Goal: Transaction & Acquisition: Obtain resource

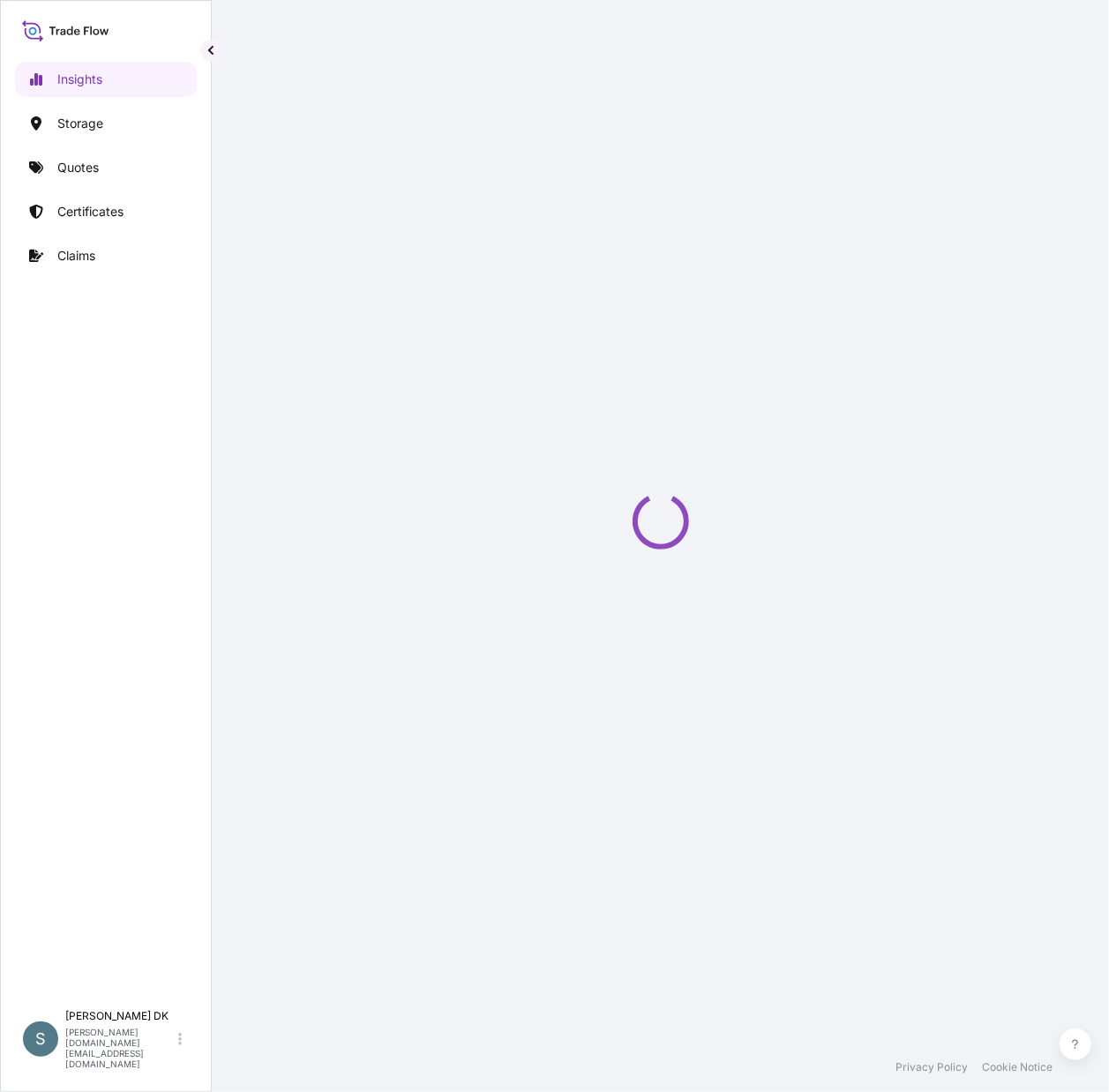
select select "2025"
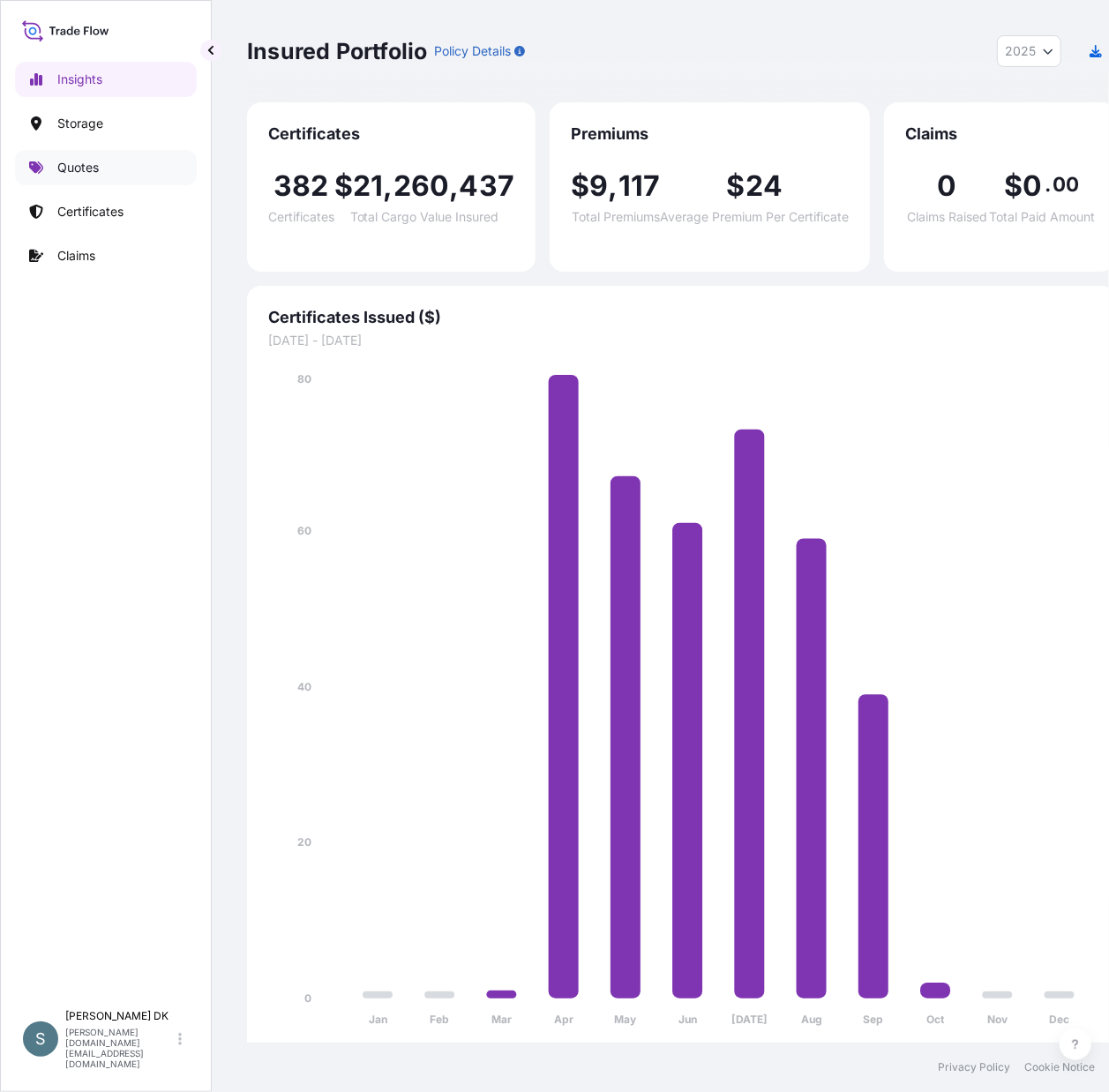
click at [96, 164] on p "Quotes" at bounding box center [78, 168] width 42 height 18
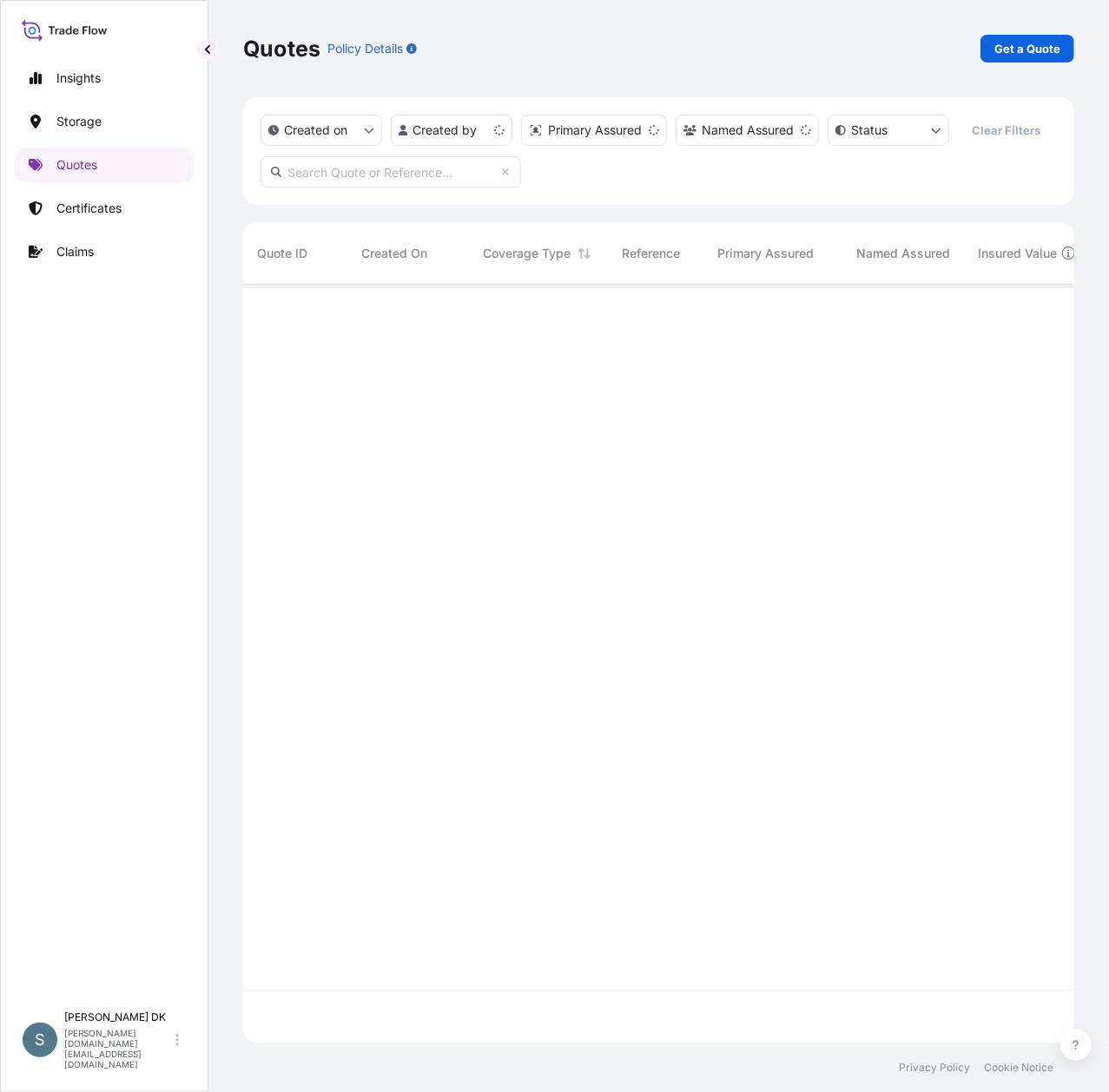
scroll to position [714, 814]
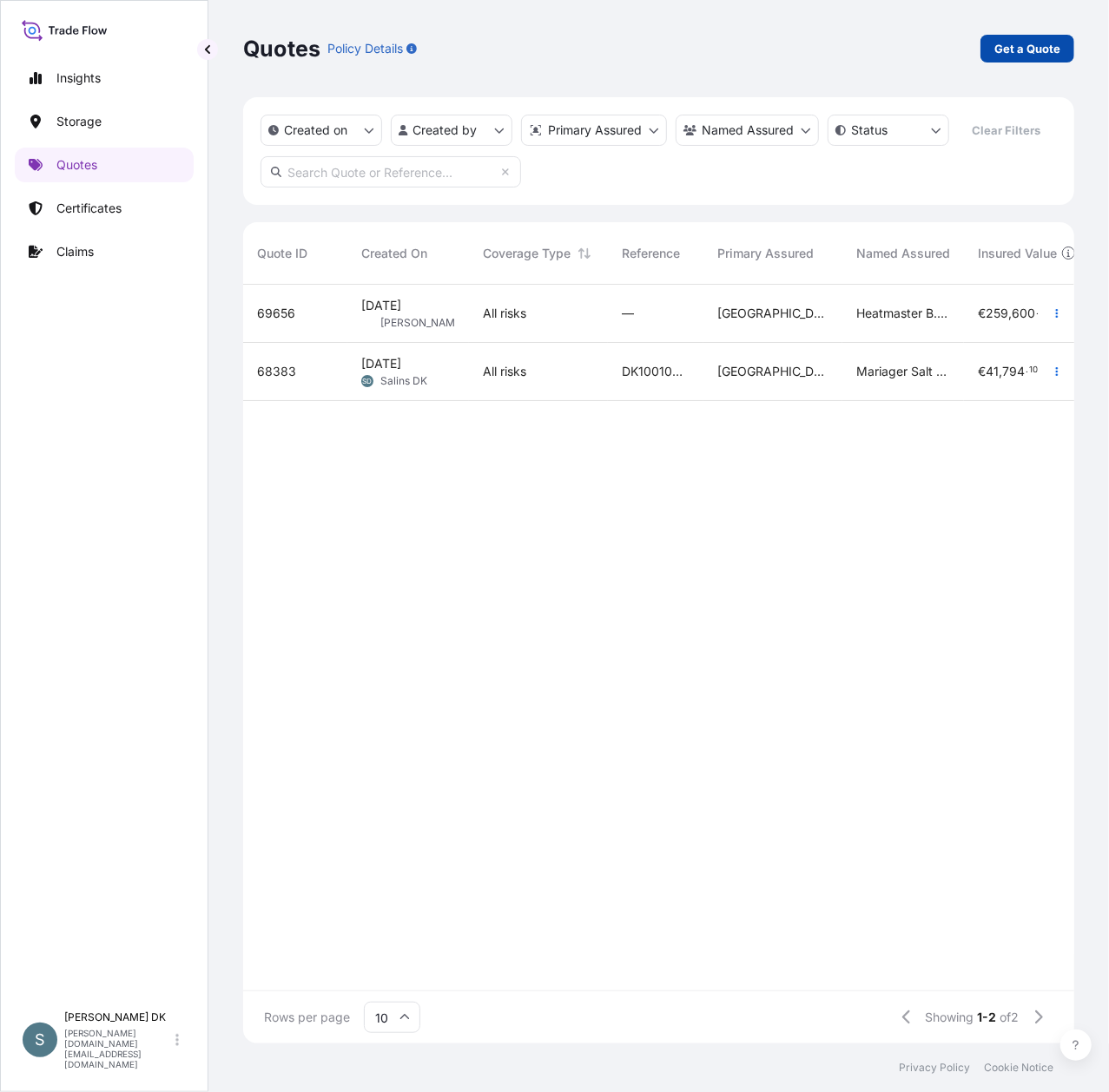
click at [1029, 49] on p "Get a Quote" at bounding box center [1027, 49] width 66 height 18
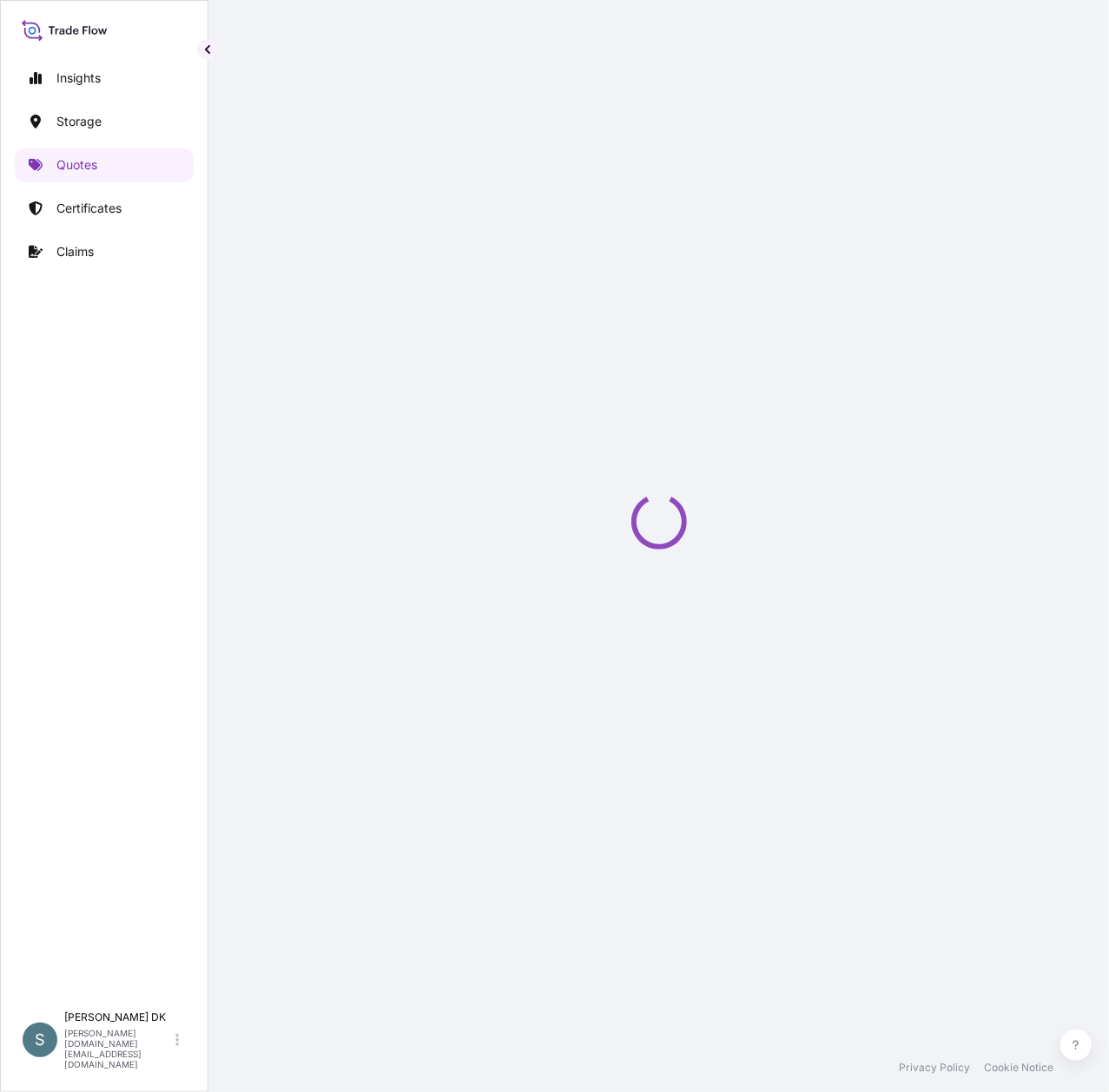
select select "Water"
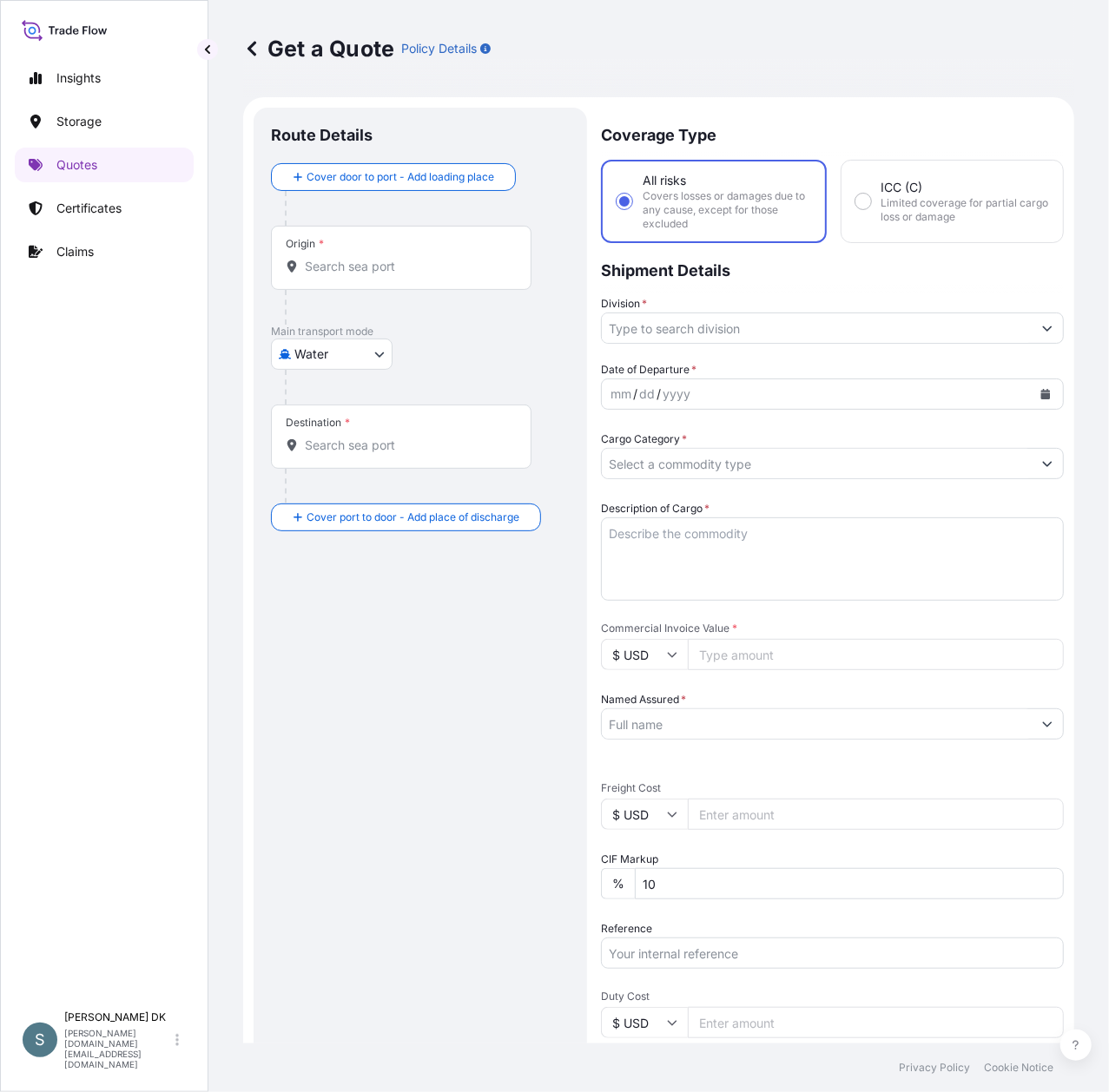
scroll to position [28, 0]
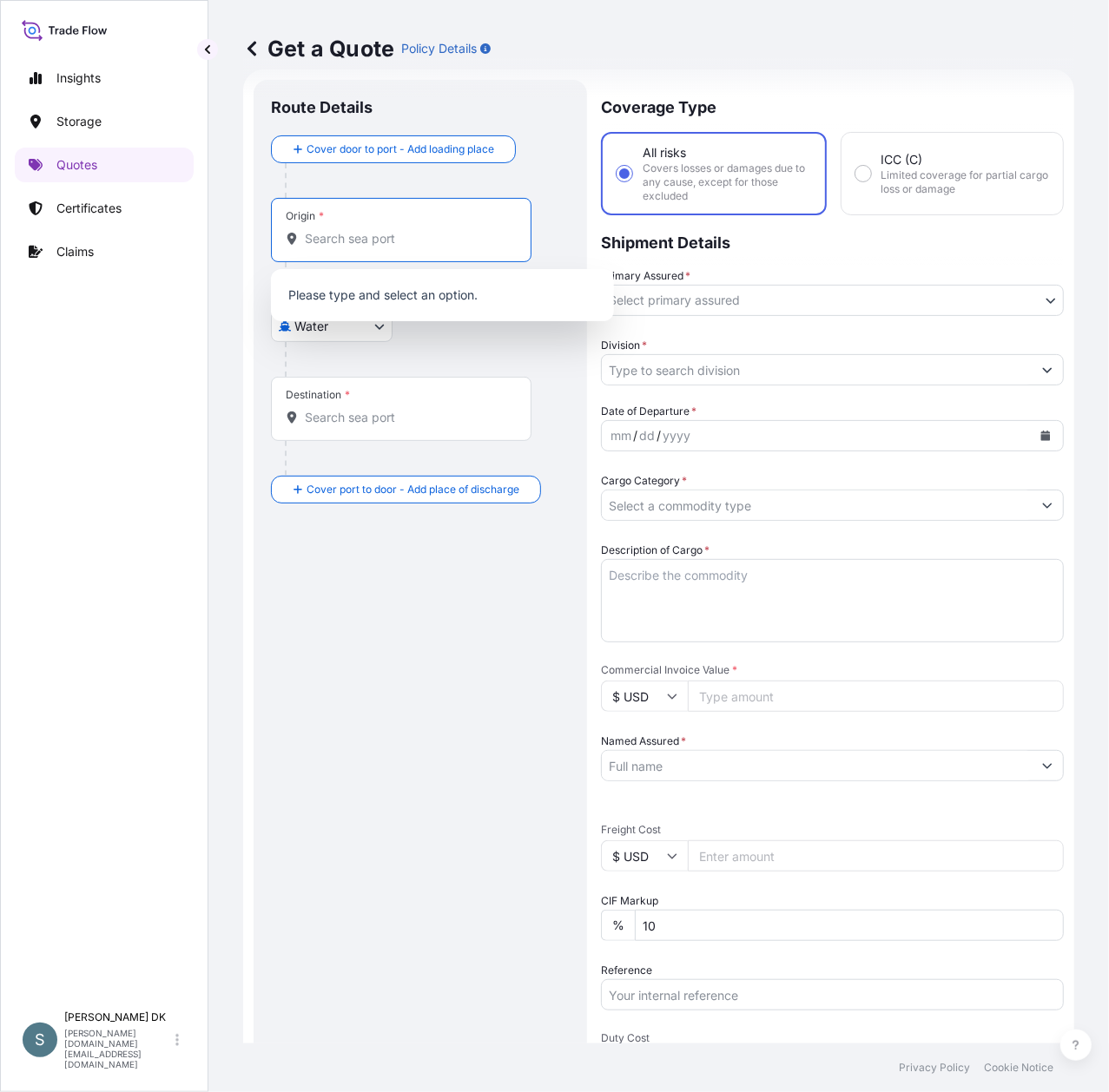
click at [411, 234] on input "Origin *" at bounding box center [407, 239] width 205 height 18
paste input "DKAAR"
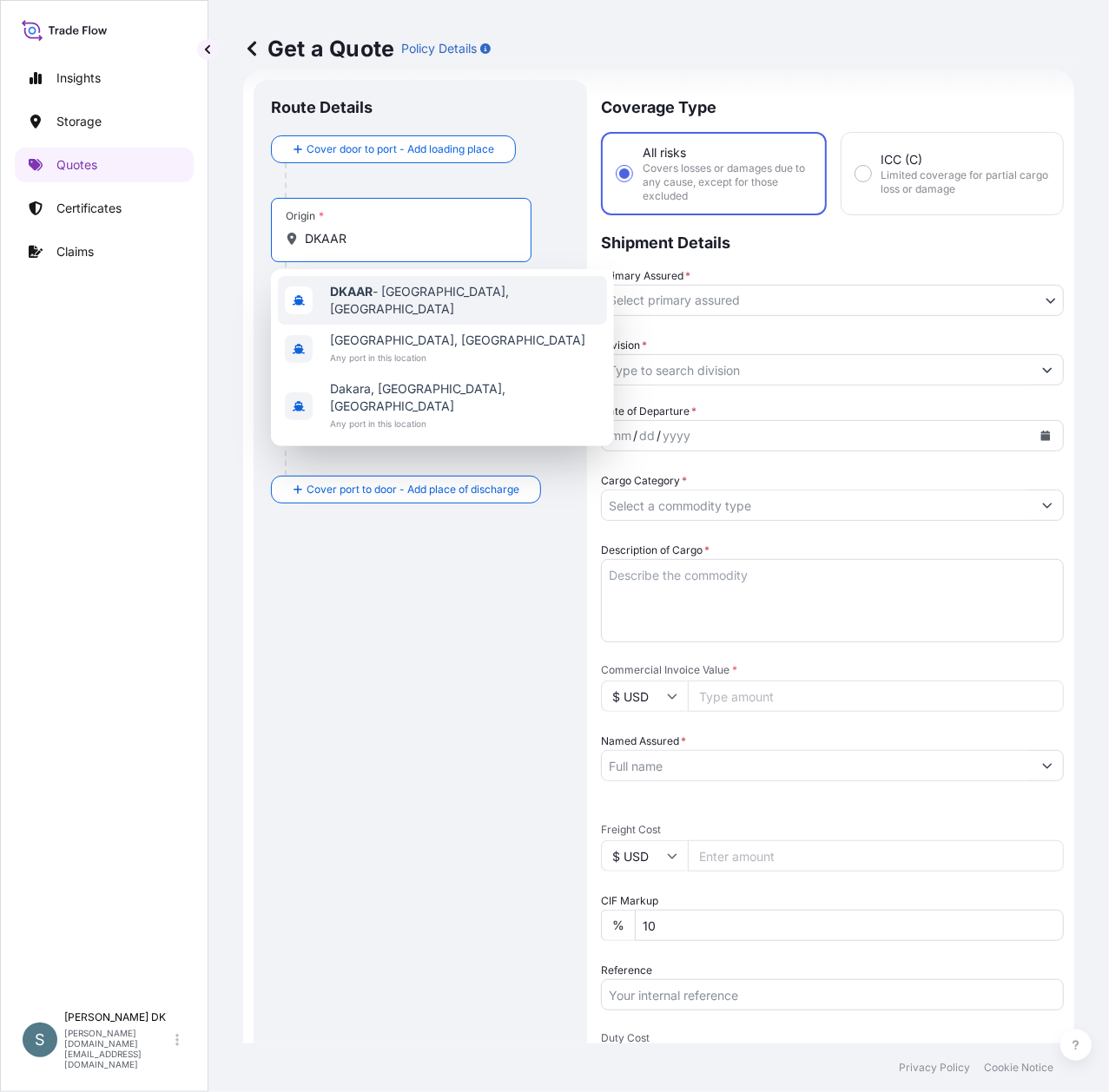
click at [385, 300] on span "DKAAR - [GEOGRAPHIC_DATA], [GEOGRAPHIC_DATA]" at bounding box center [465, 300] width 270 height 35
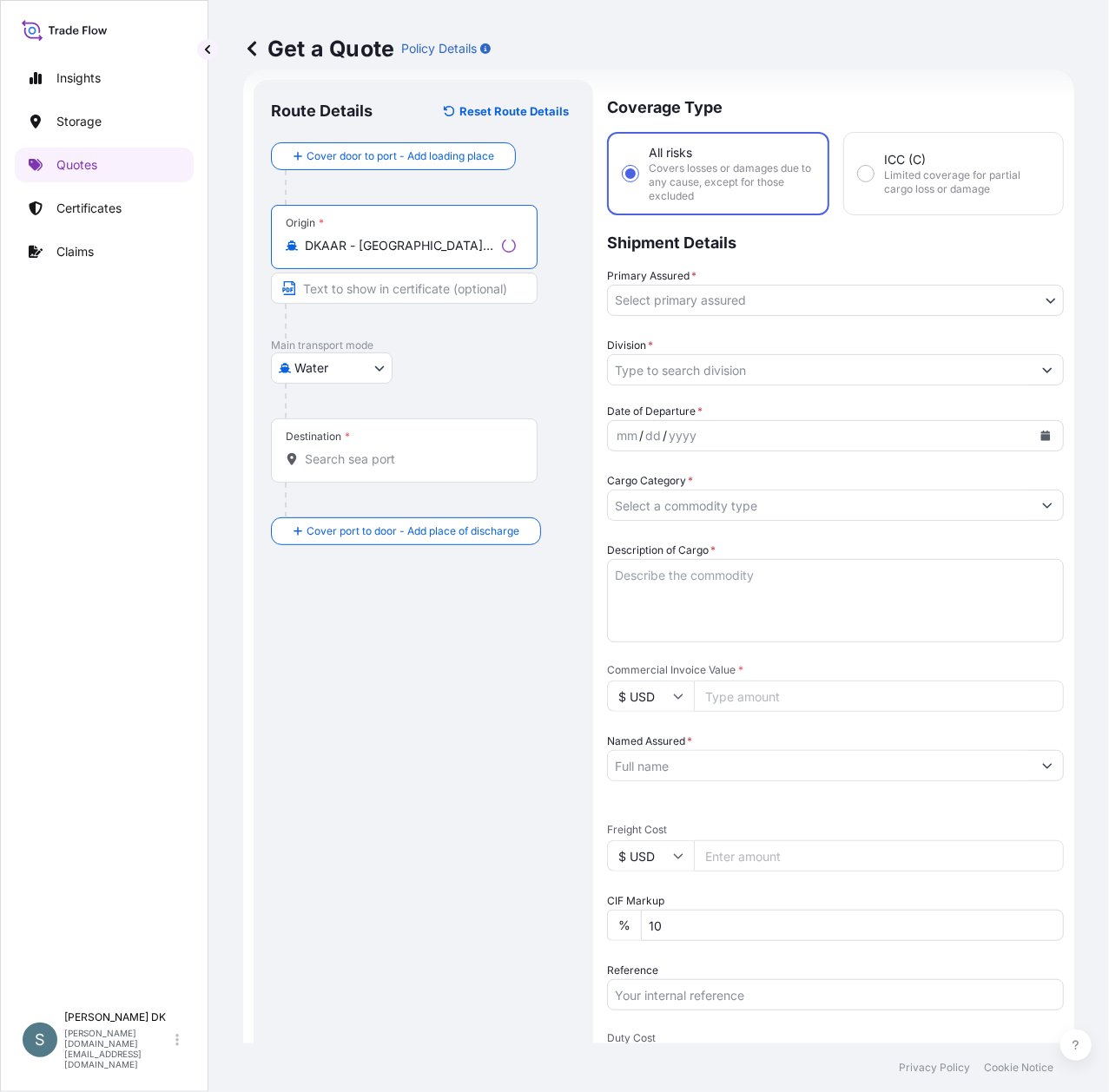
type input "DKAAR - [GEOGRAPHIC_DATA], [GEOGRAPHIC_DATA]"
click at [352, 452] on input "Destination *" at bounding box center [407, 459] width 205 height 18
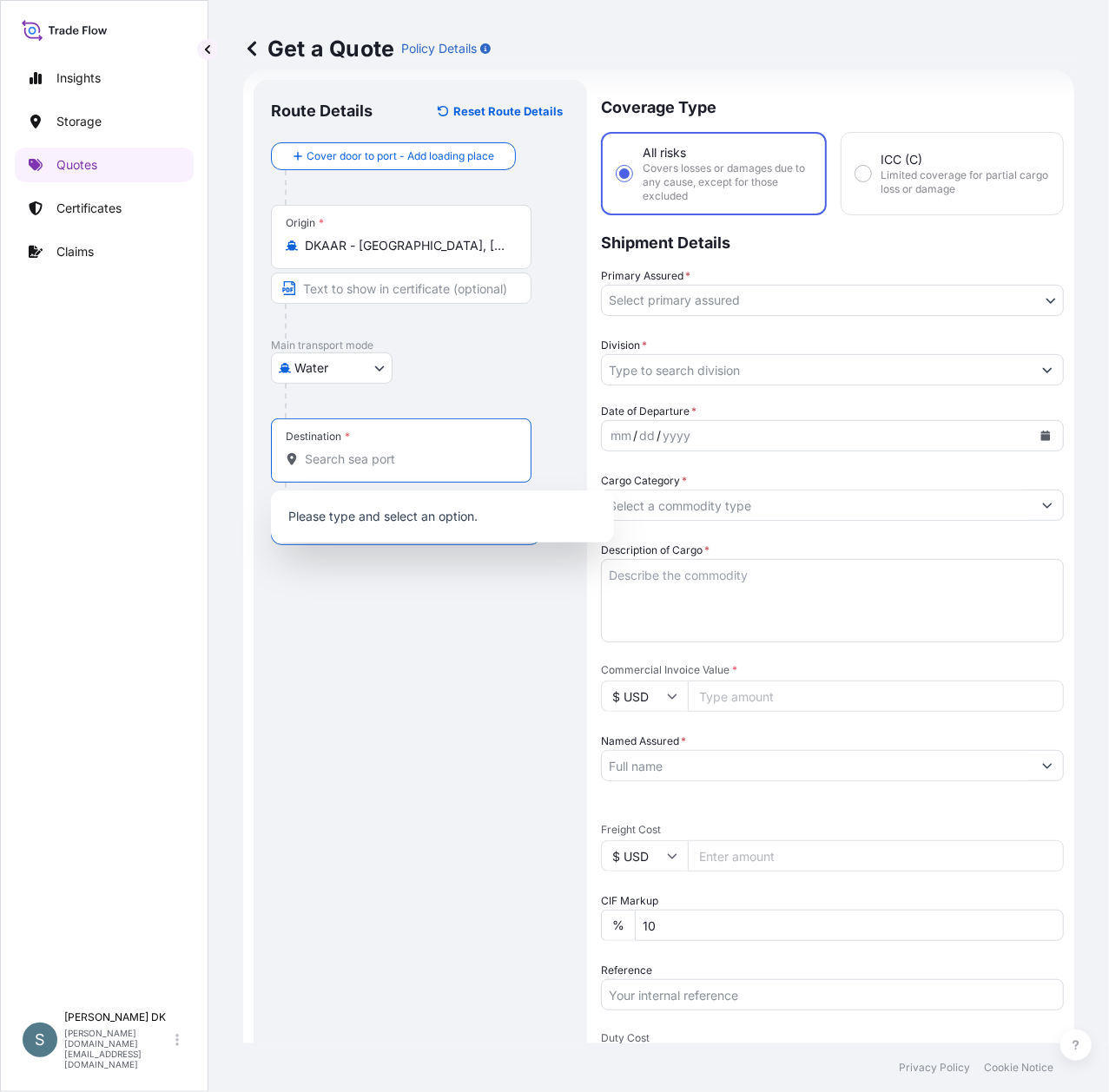
paste input "CLVAP"
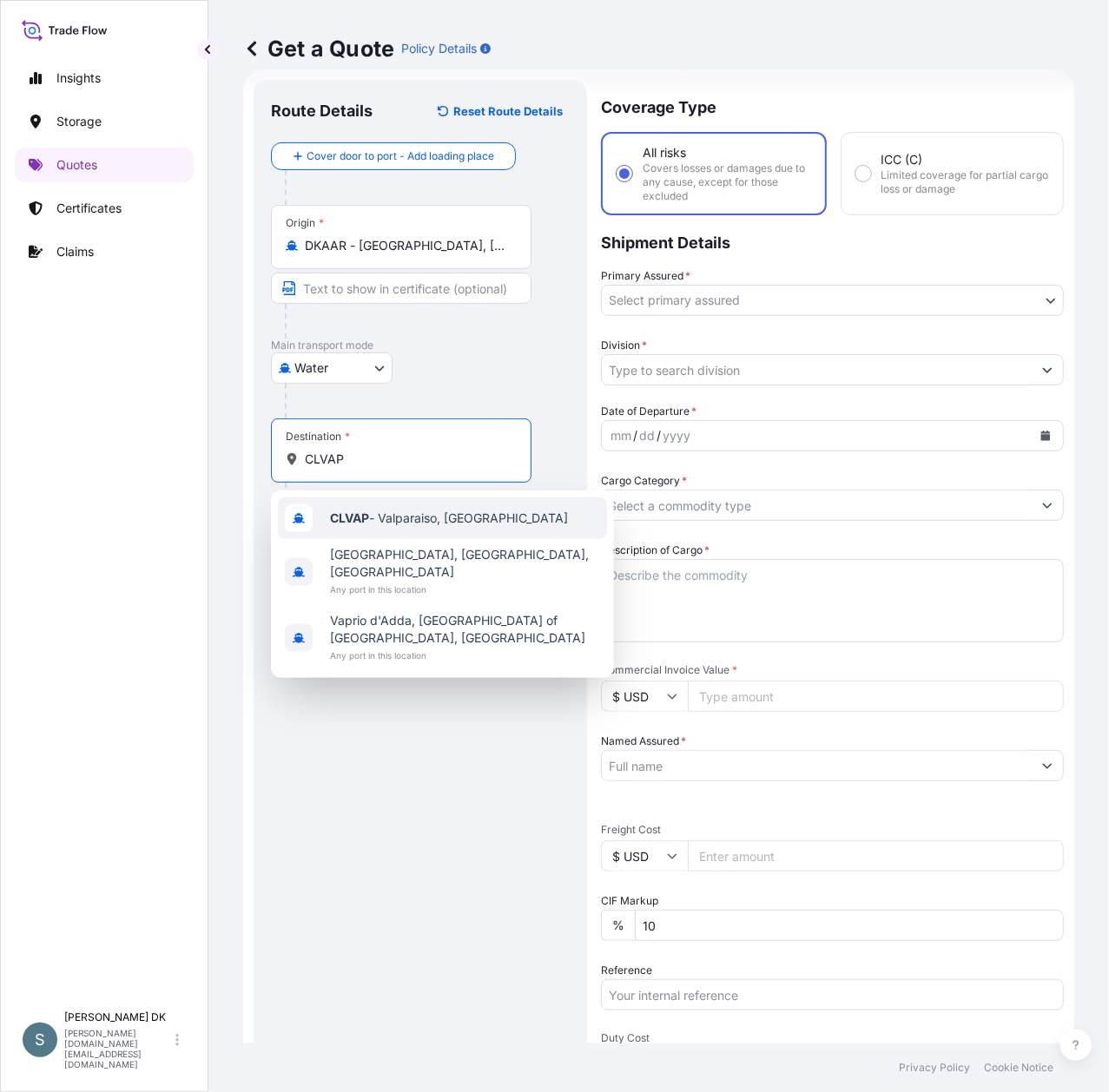
click at [374, 512] on span "CLVAP - Valparaiso, [GEOGRAPHIC_DATA]" at bounding box center [448, 518] width 238 height 18
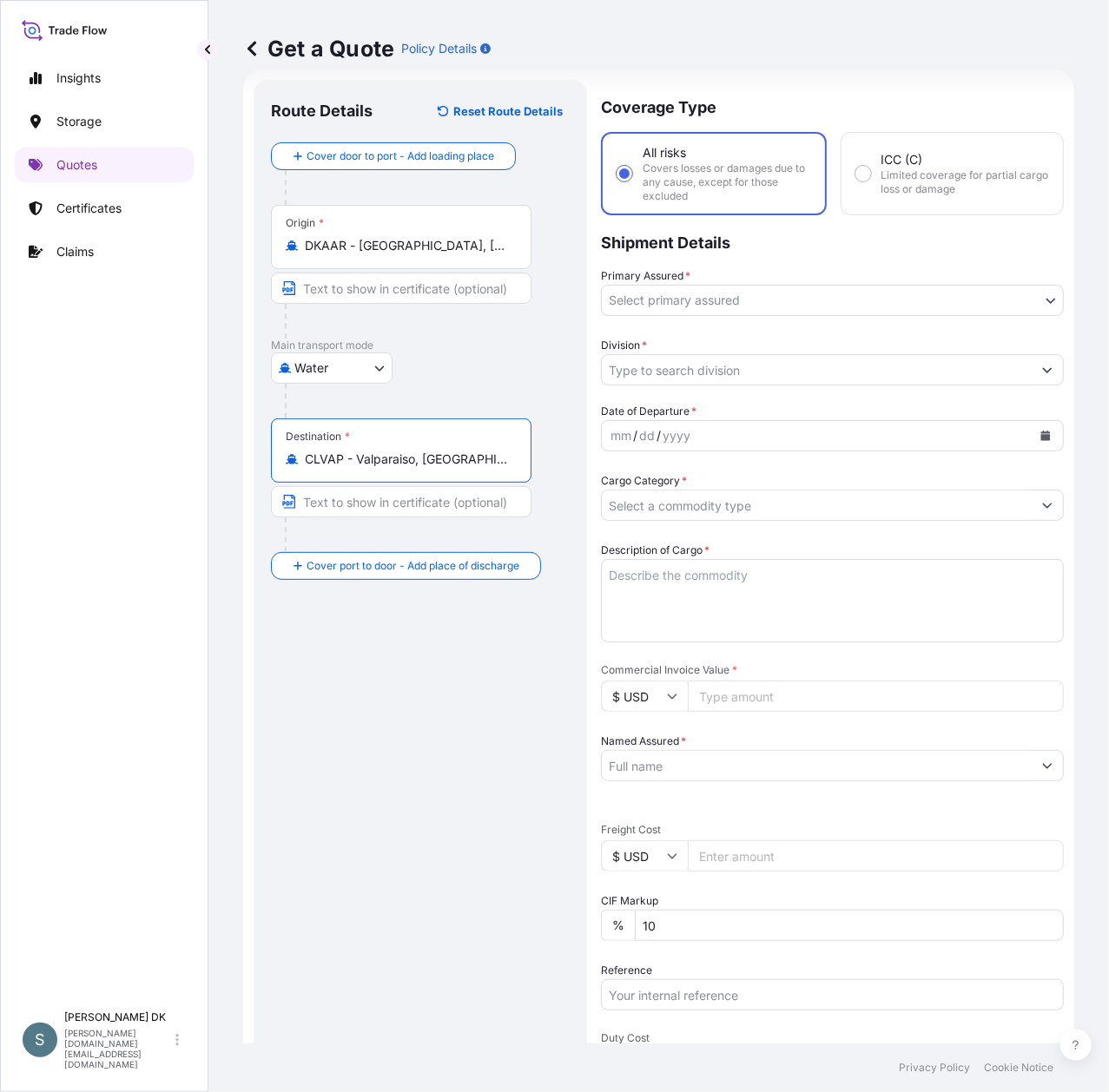
type input "CLVAP - Valparaiso, [GEOGRAPHIC_DATA]"
click at [717, 306] on body "3 options available. Insights Storage Quotes Certificates Claims S [PERSON_NAME…" at bounding box center [554, 546] width 1109 height 1092
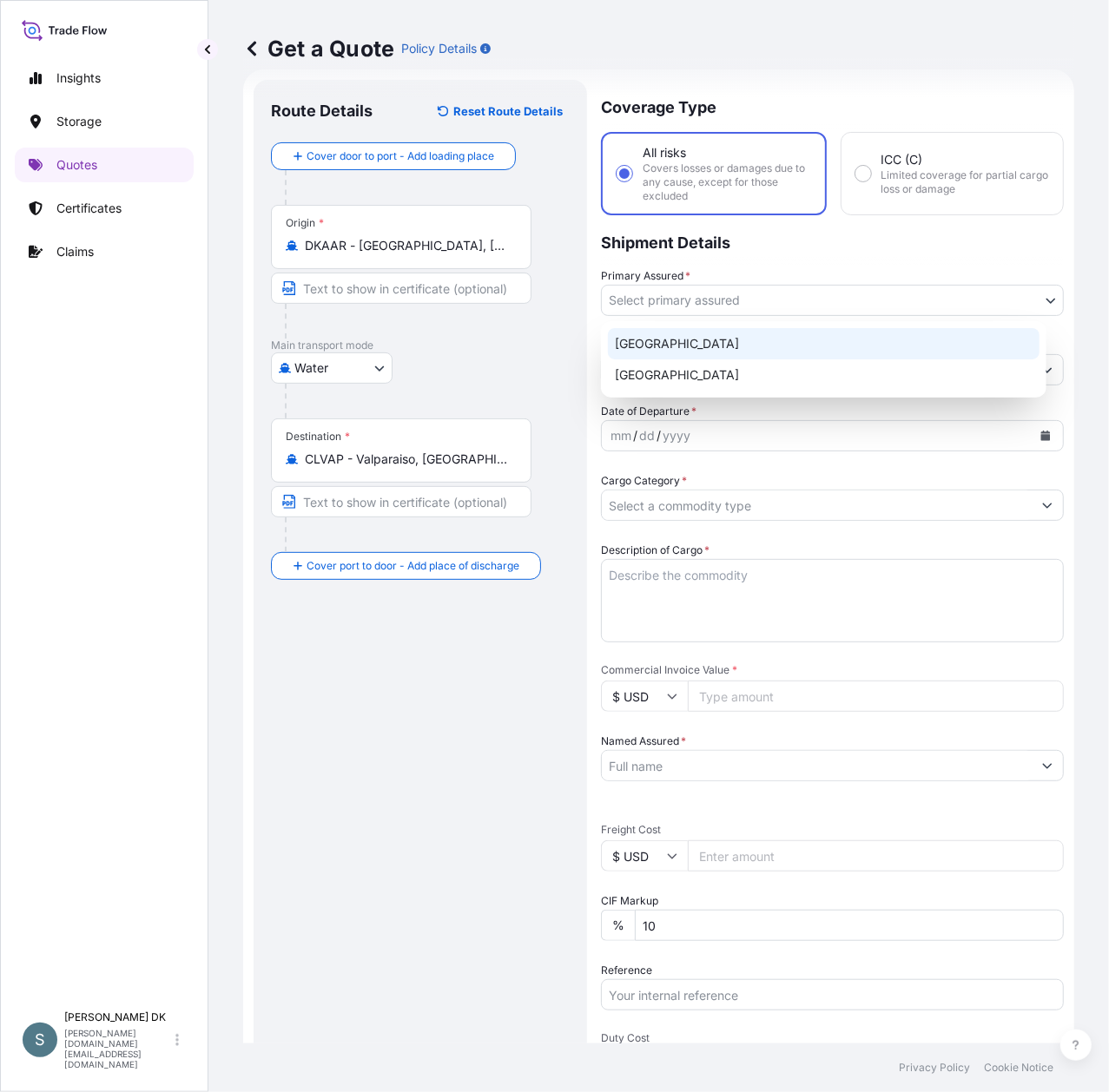
click at [667, 345] on div "[GEOGRAPHIC_DATA]" at bounding box center [824, 343] width 432 height 31
select select "31589"
click at [737, 297] on body "Insights Storage Quotes Certificates Claims S [PERSON_NAME] DK [DOMAIN_NAME][EM…" at bounding box center [554, 546] width 1109 height 1092
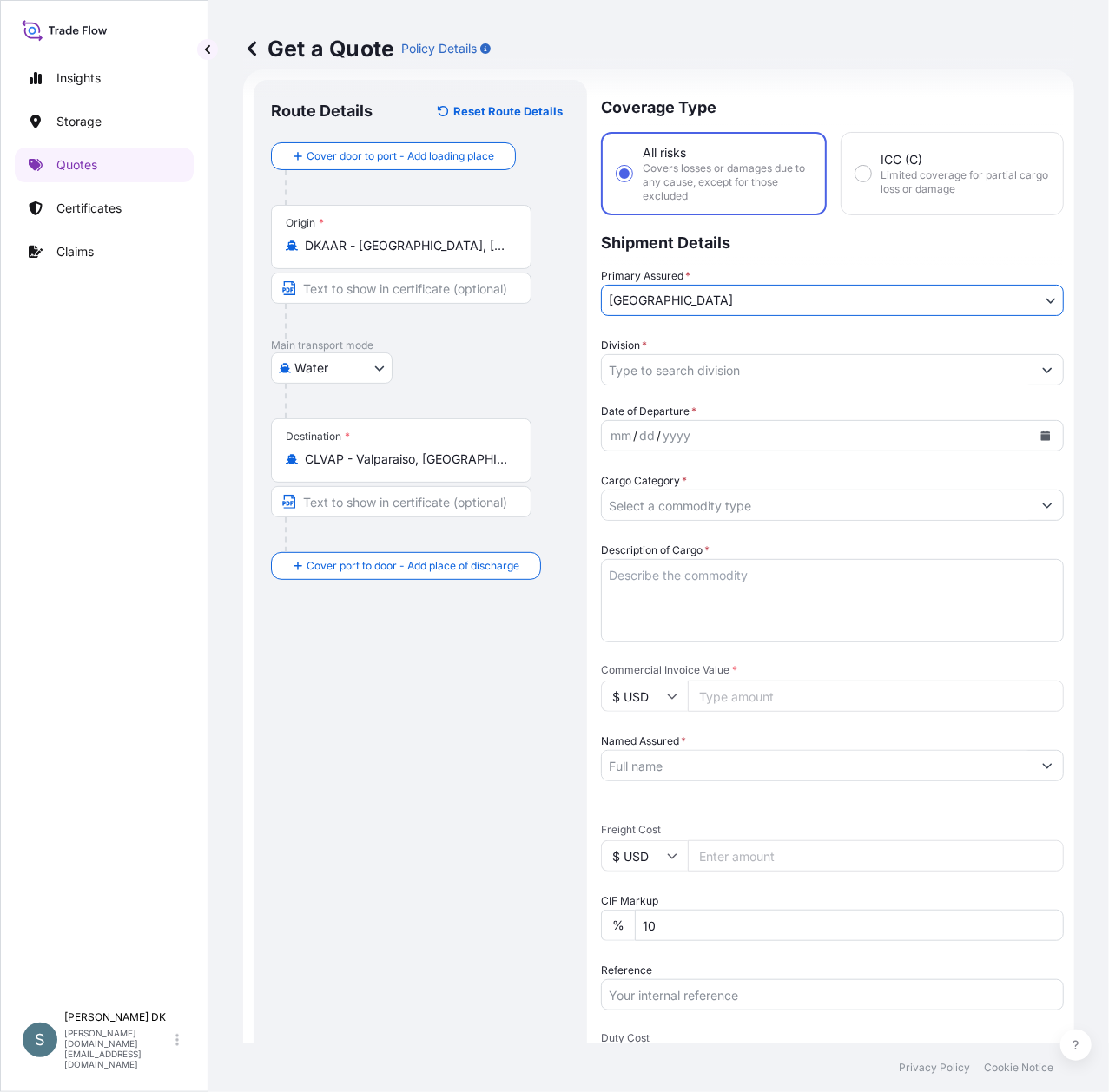
click at [725, 365] on input "Division *" at bounding box center [817, 370] width 430 height 31
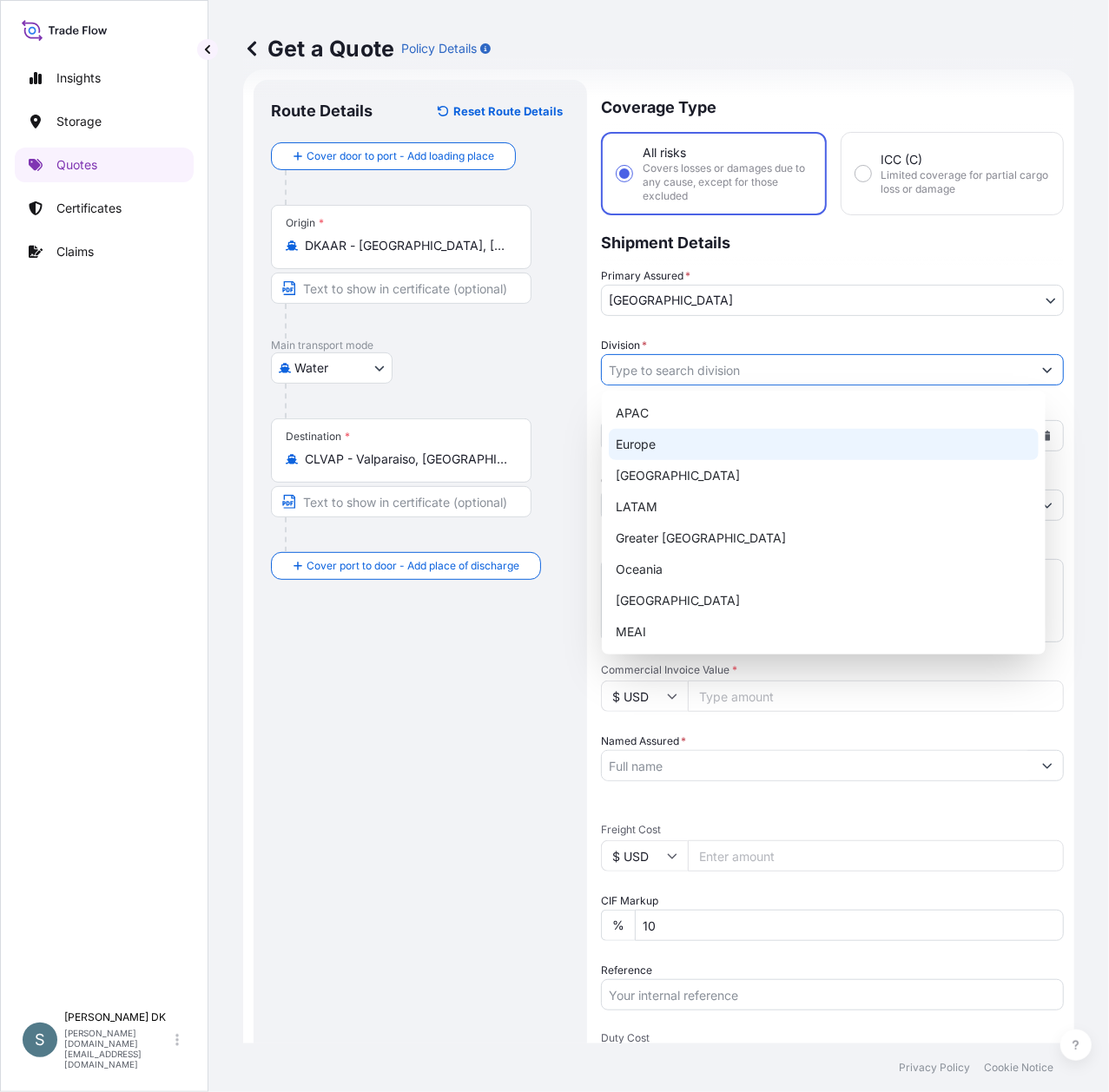
click at [676, 444] on div "Europe" at bounding box center [824, 444] width 430 height 31
type input "Europe"
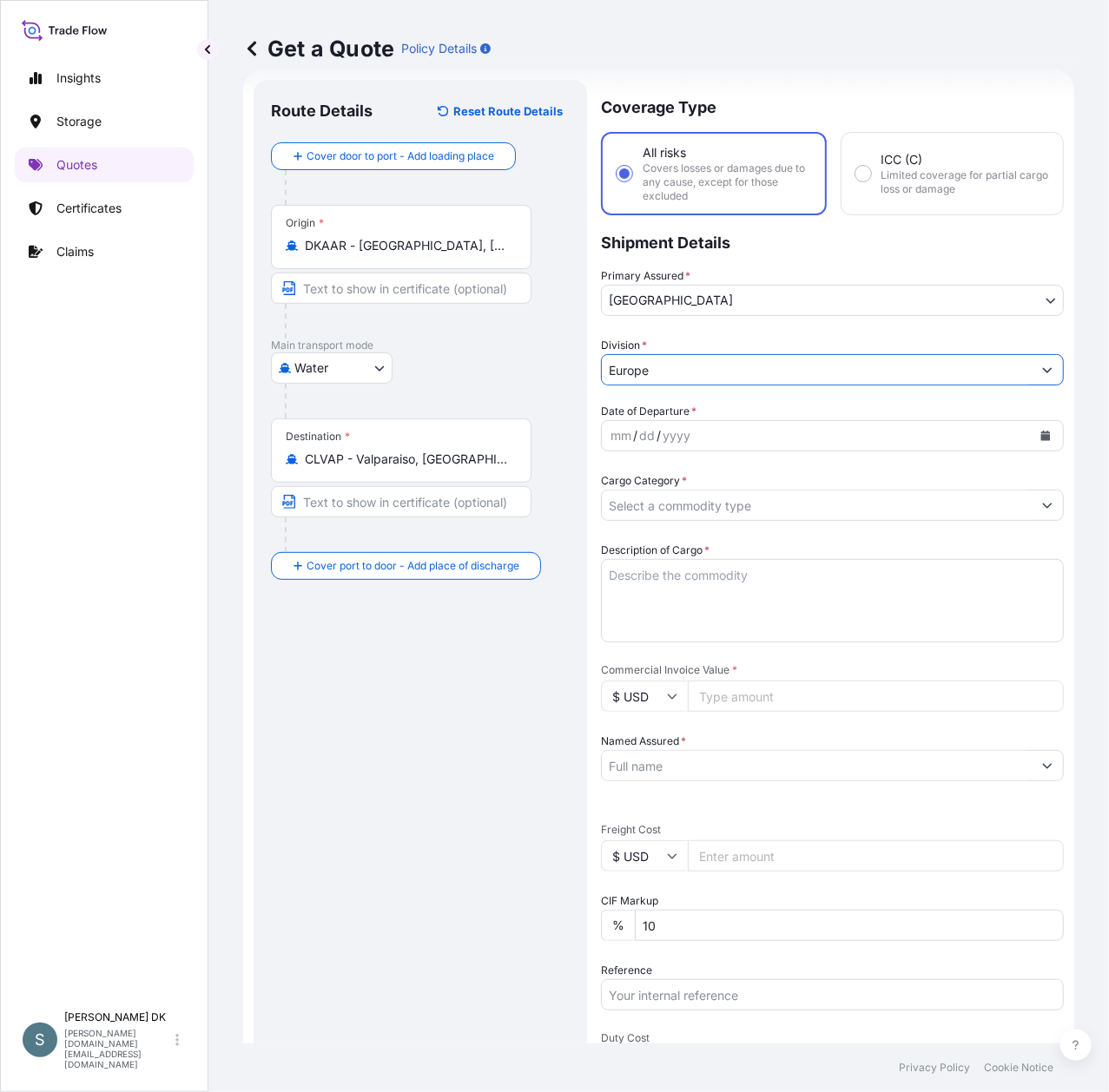
click at [738, 441] on div "mm / dd / yyyy" at bounding box center [817, 436] width 430 height 31
click at [1032, 441] on button "Calendar" at bounding box center [1046, 436] width 28 height 28
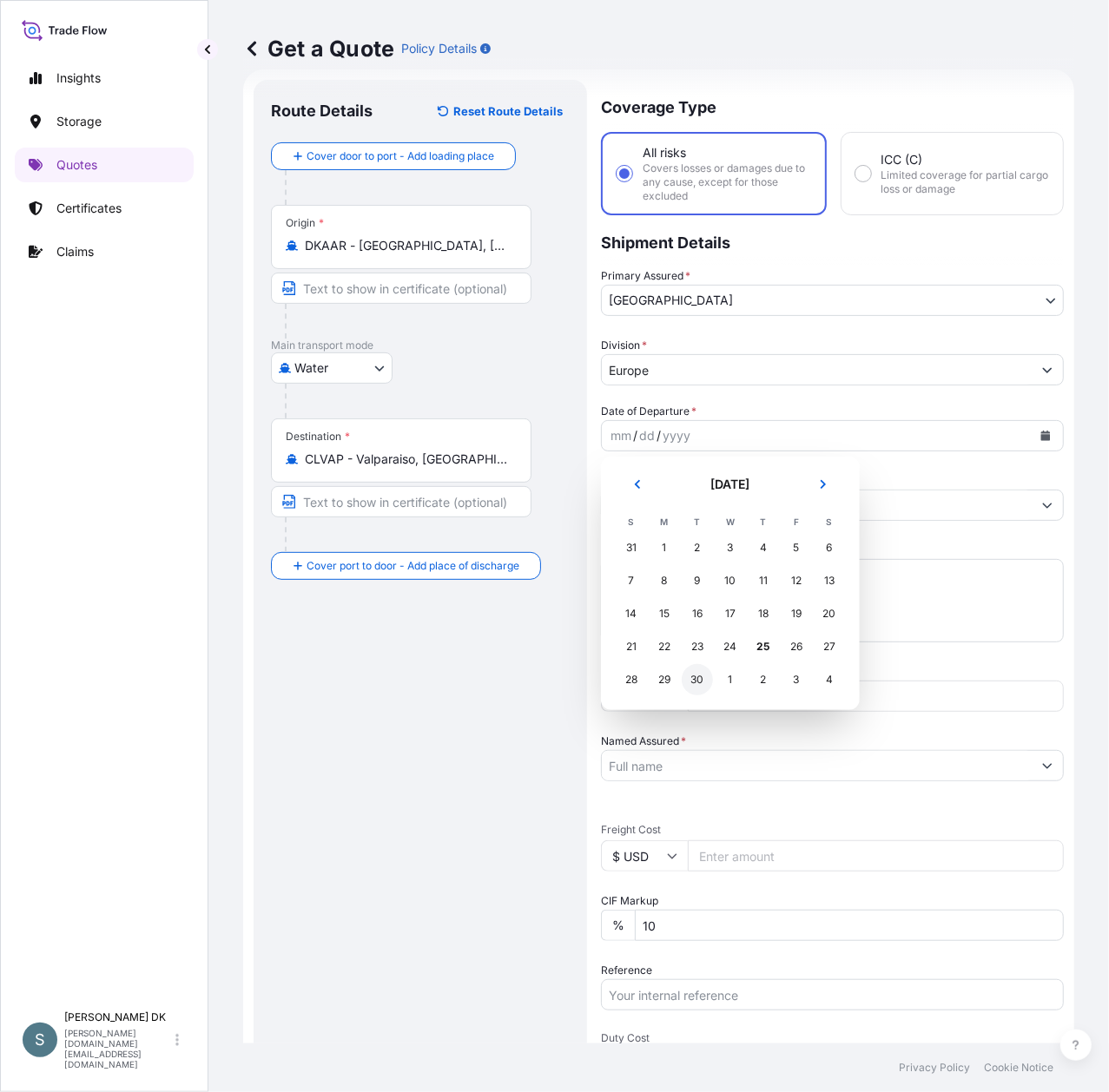
click at [696, 679] on div "30" at bounding box center [698, 680] width 31 height 31
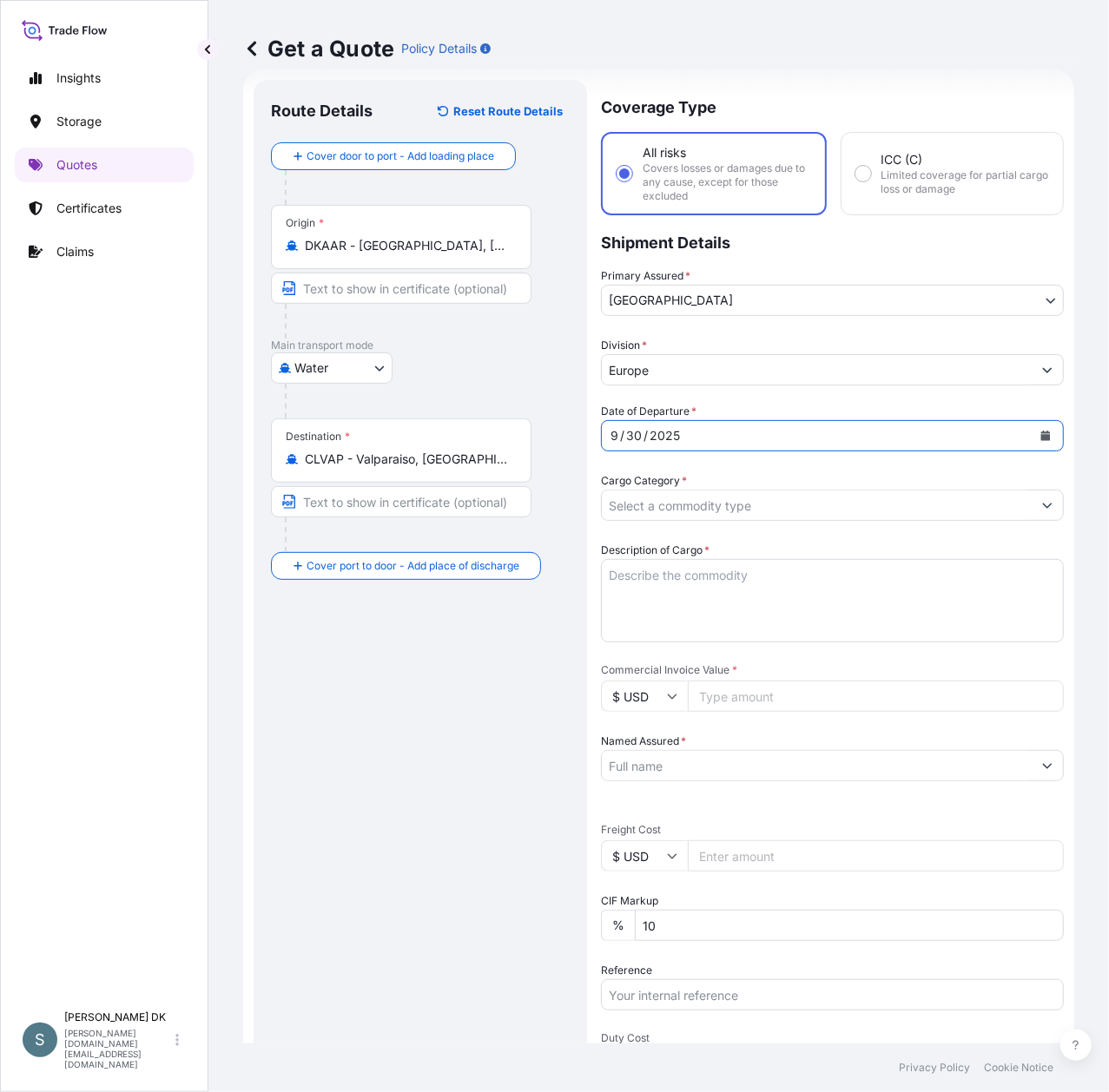
click at [1042, 508] on icon "Show suggestions" at bounding box center [1047, 505] width 11 height 11
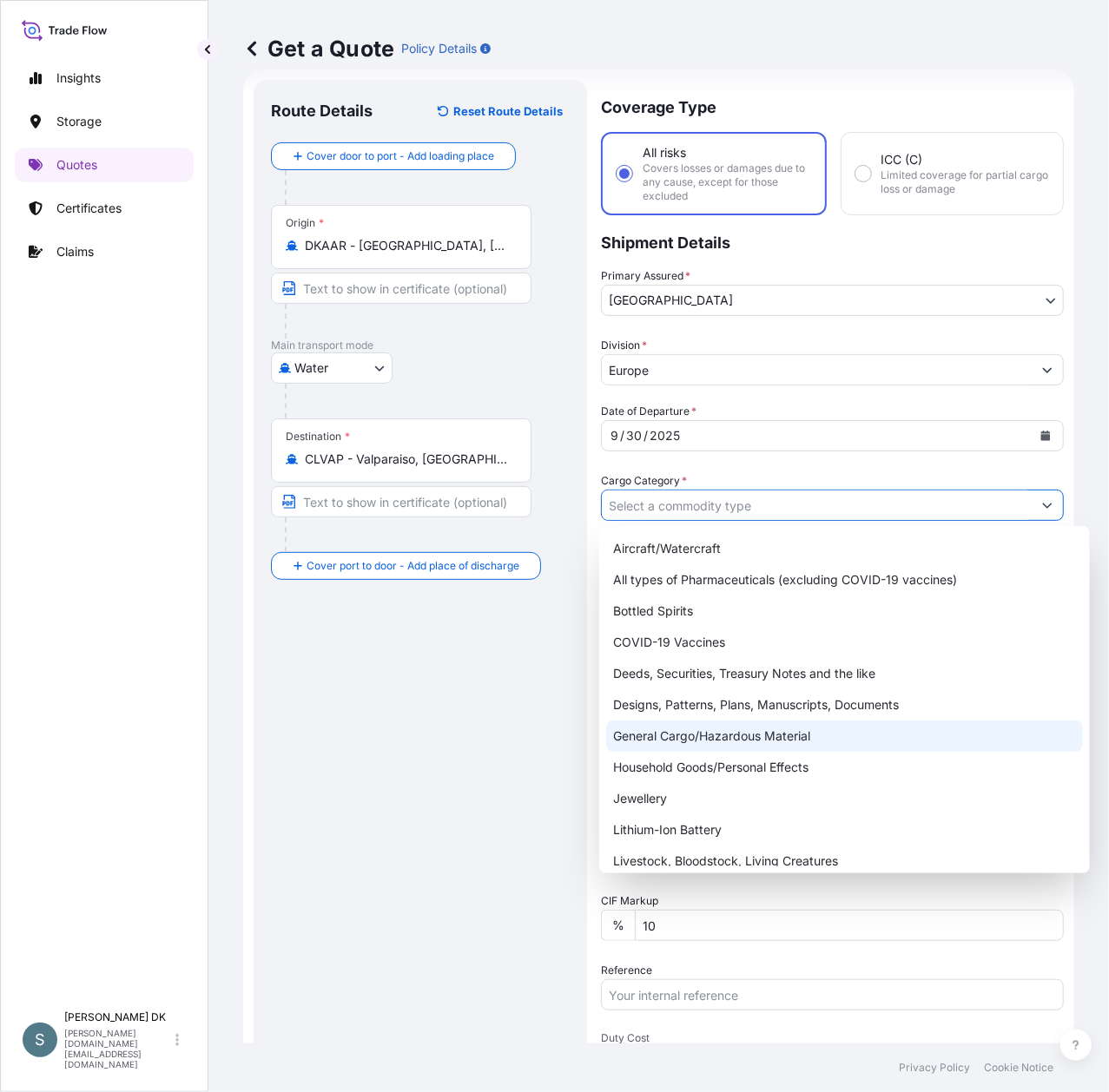
click at [789, 736] on div "General Cargo/Hazardous Material" at bounding box center [844, 736] width 477 height 31
type input "General Cargo/Hazardous Material"
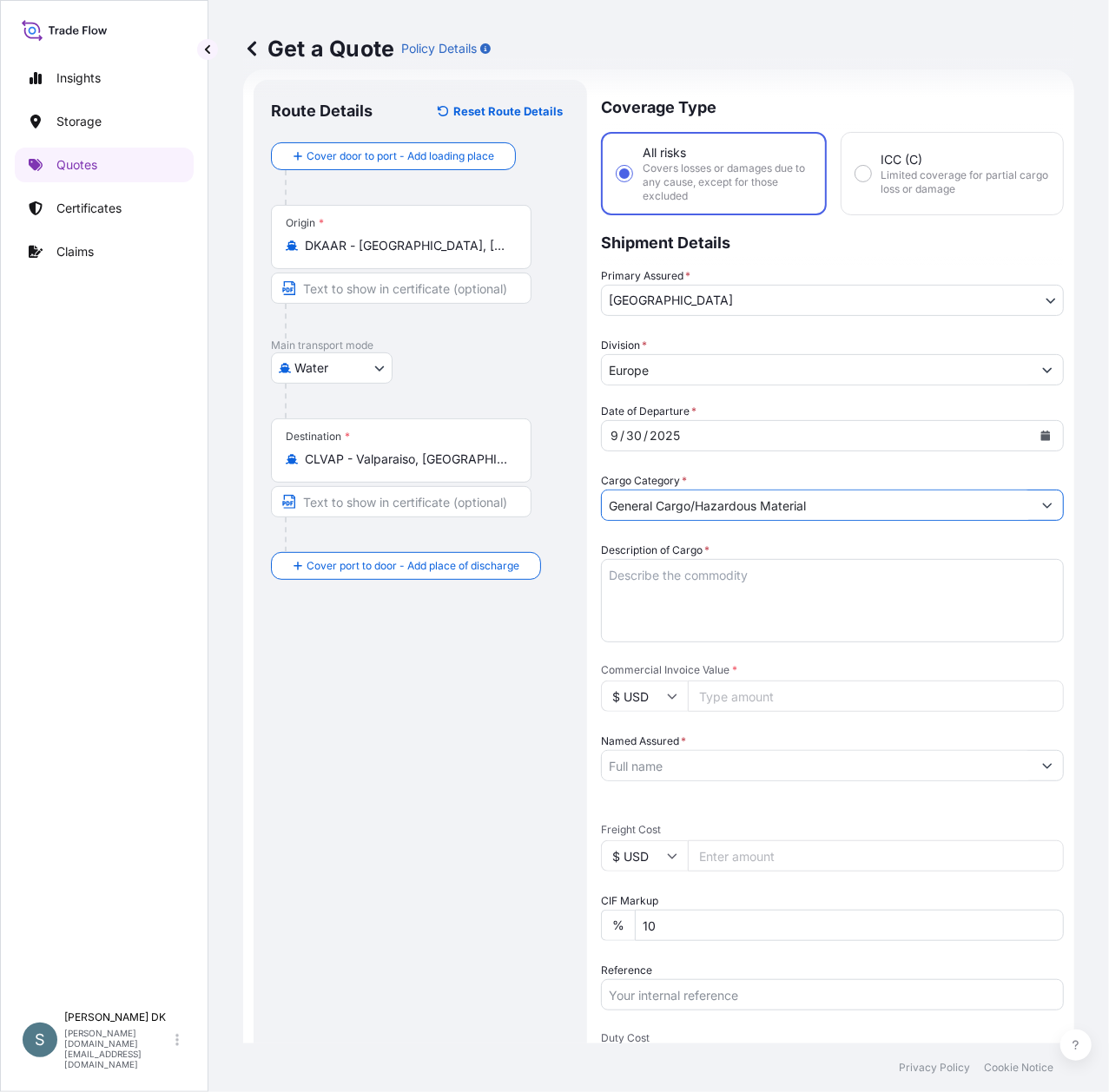
click at [806, 578] on textarea "Description of Cargo *" at bounding box center [833, 601] width 463 height 84
click at [702, 581] on textarea "Description of Cargo *" at bounding box center [833, 601] width 463 height 84
paste textarea "SANAL P®, [MEDICAL_DATA], PHARMACEUTICAL QUALITY"
click at [612, 594] on textarea "SANAL P®, [MEDICAL_DATA], PHARMACEUTICAL QUALITY" at bounding box center [833, 601] width 463 height 84
type textarea "SANAL P®, [MEDICAL_DATA], PHARMACEUTICAL QUALITY"
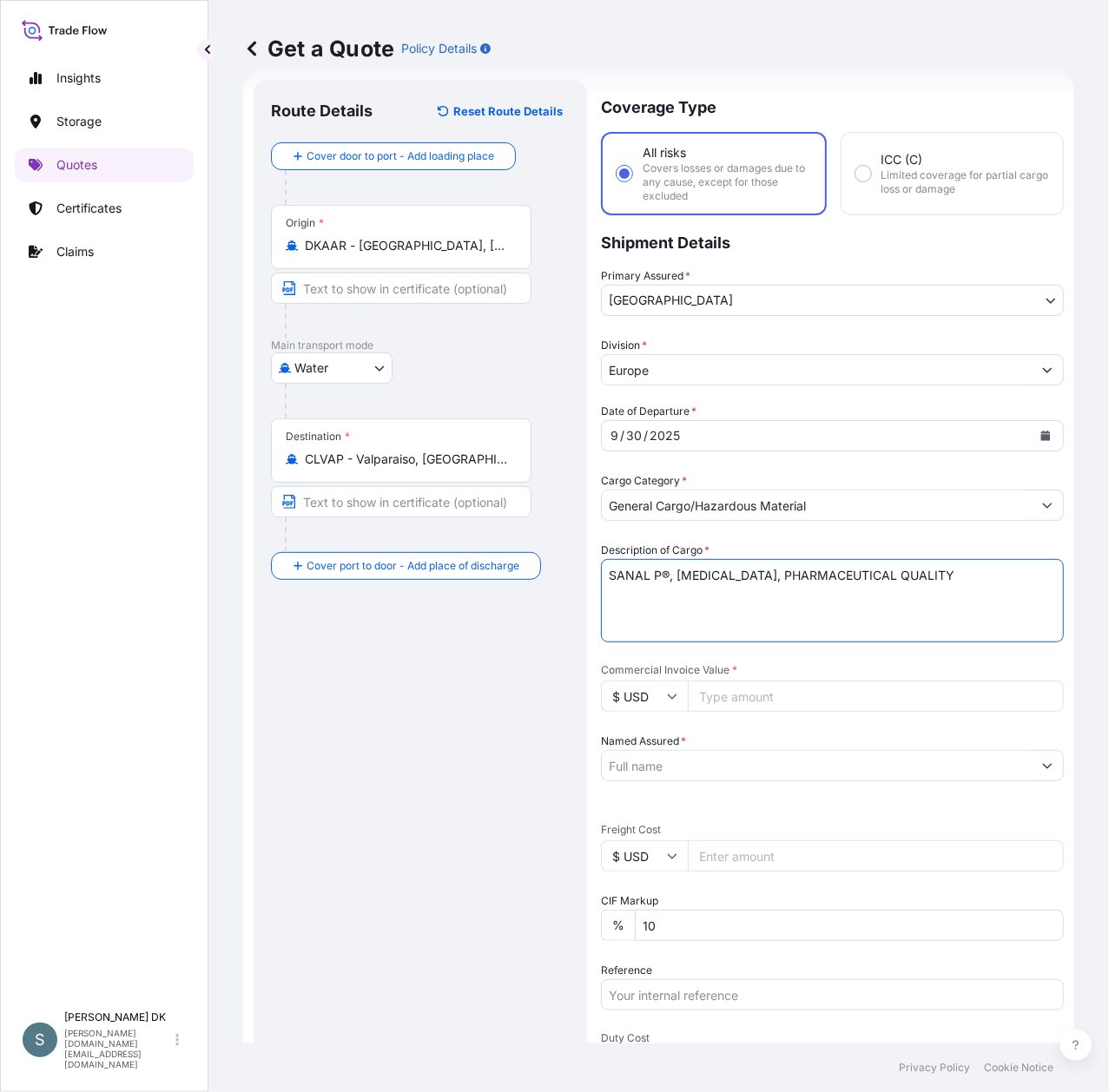
click at [651, 698] on input "$ USD" at bounding box center [644, 696] width 87 height 31
click at [636, 758] on div "€ EUR" at bounding box center [644, 743] width 73 height 33
type input "€ EUR"
click at [738, 702] on input "Commercial Invoice Value *" at bounding box center [876, 696] width 376 height 31
type input "15288"
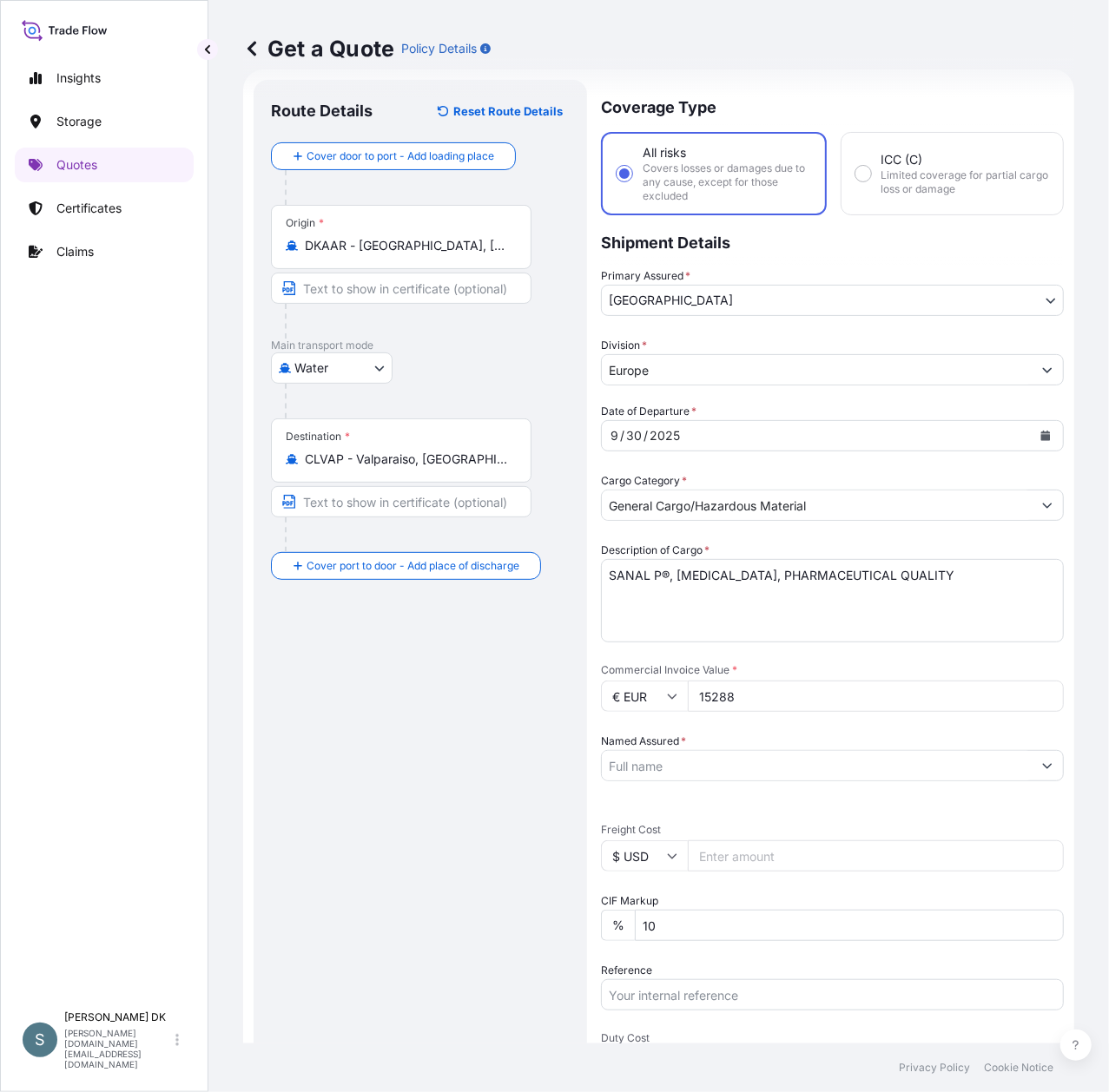
click at [890, 762] on input "Named Assured *" at bounding box center [817, 765] width 430 height 31
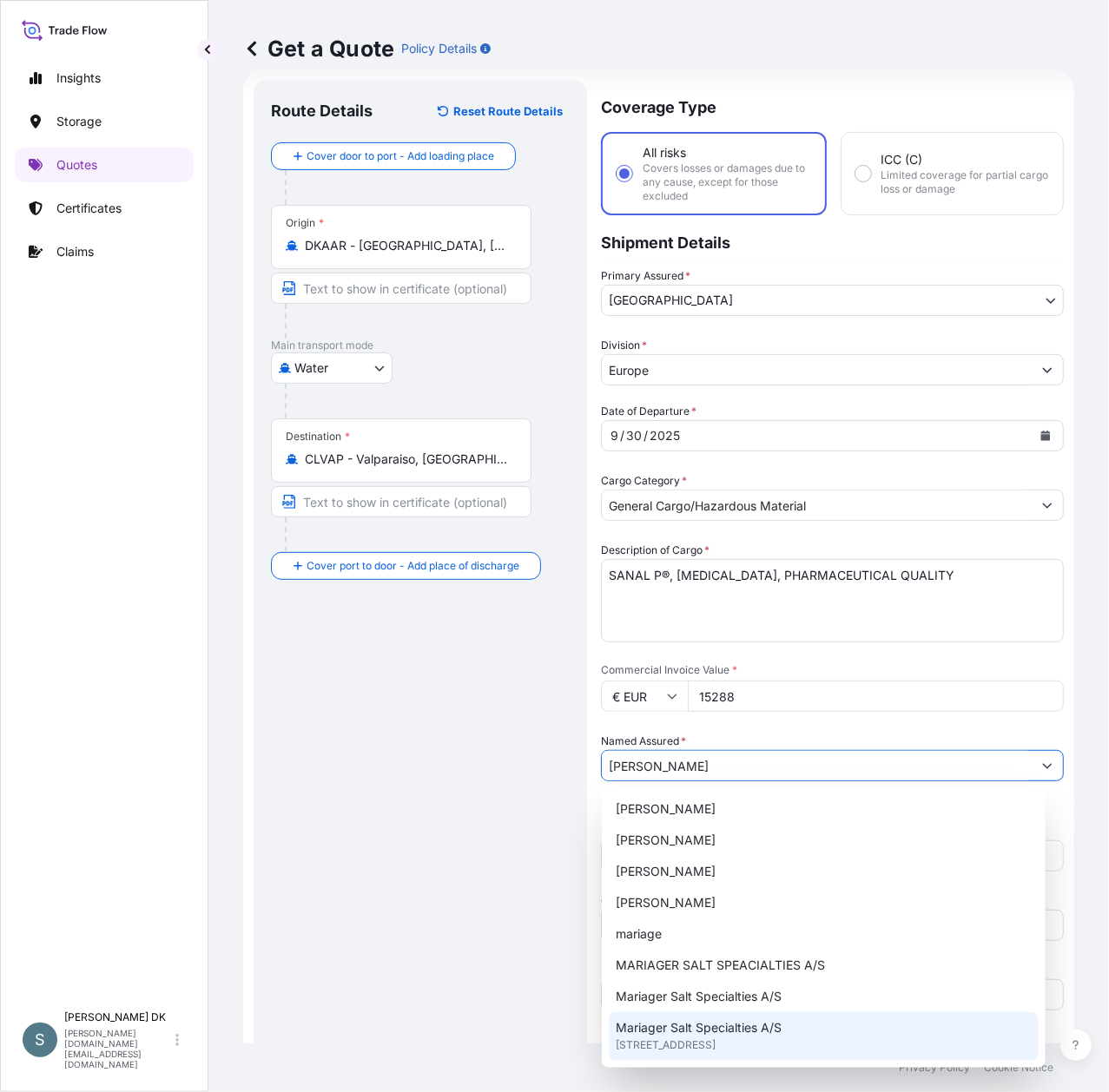
click at [762, 1033] on span "Mariager Salt Specialties A/S" at bounding box center [698, 1028] width 166 height 18
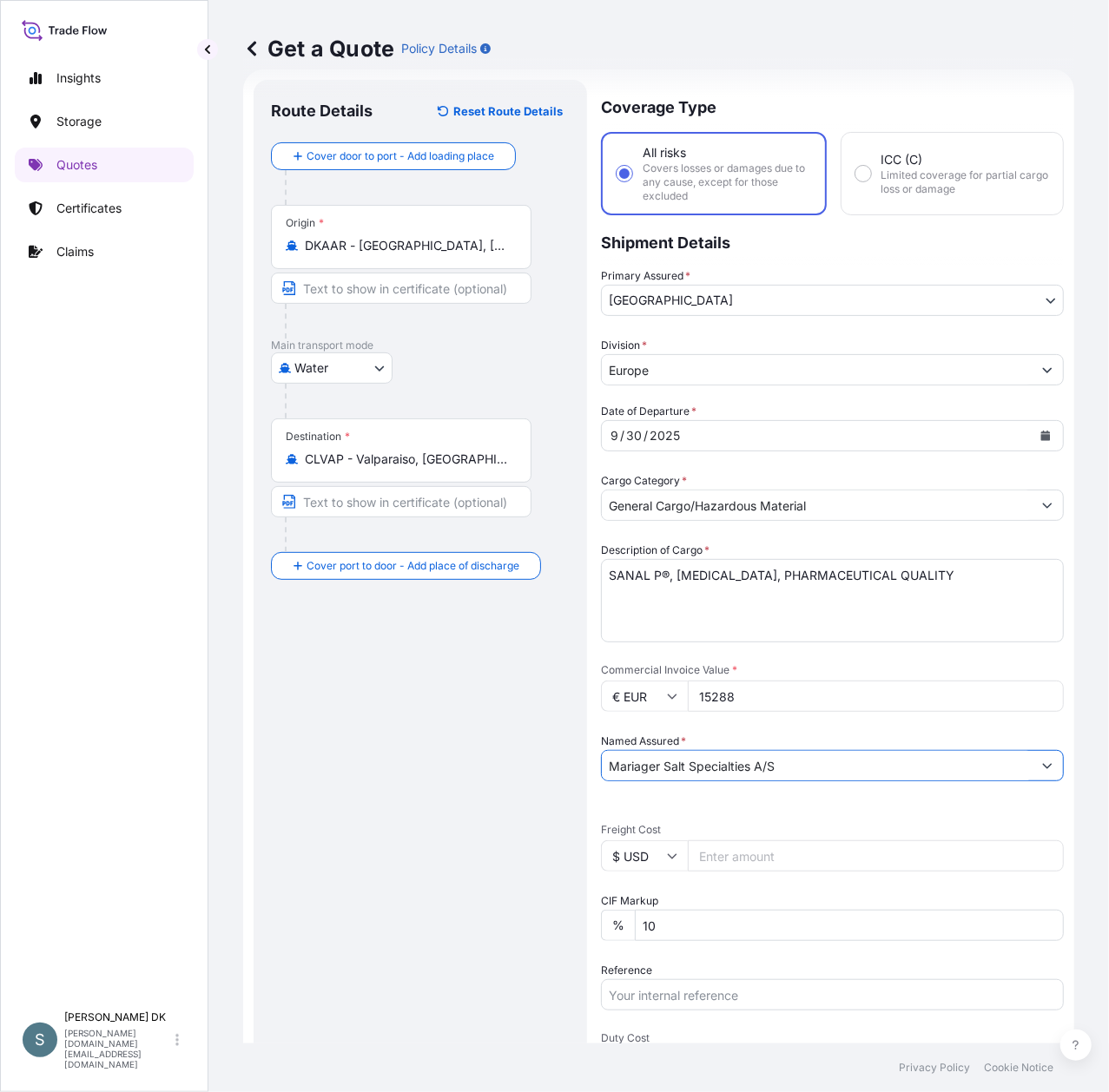
type input "Mariager Salt Specialties A/S"
click at [384, 785] on div "Route Details Reset Route Details Cover door to port - Add loading place Place …" at bounding box center [420, 714] width 299 height 1234
click at [386, 727] on div "Route Details Reset Route Details Cover door to port - Add loading place Place …" at bounding box center [420, 714] width 299 height 1234
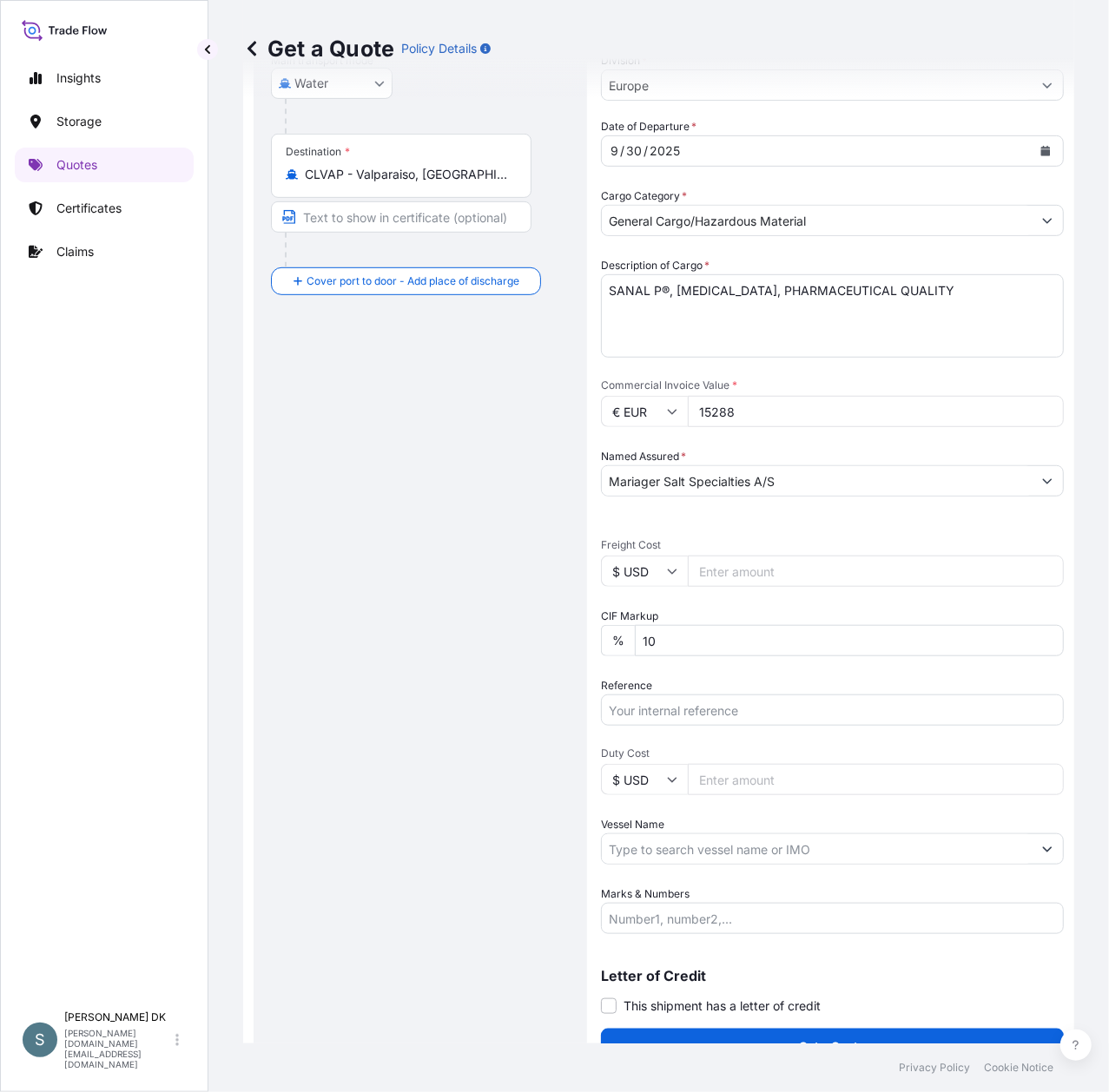
scroll to position [341, 0]
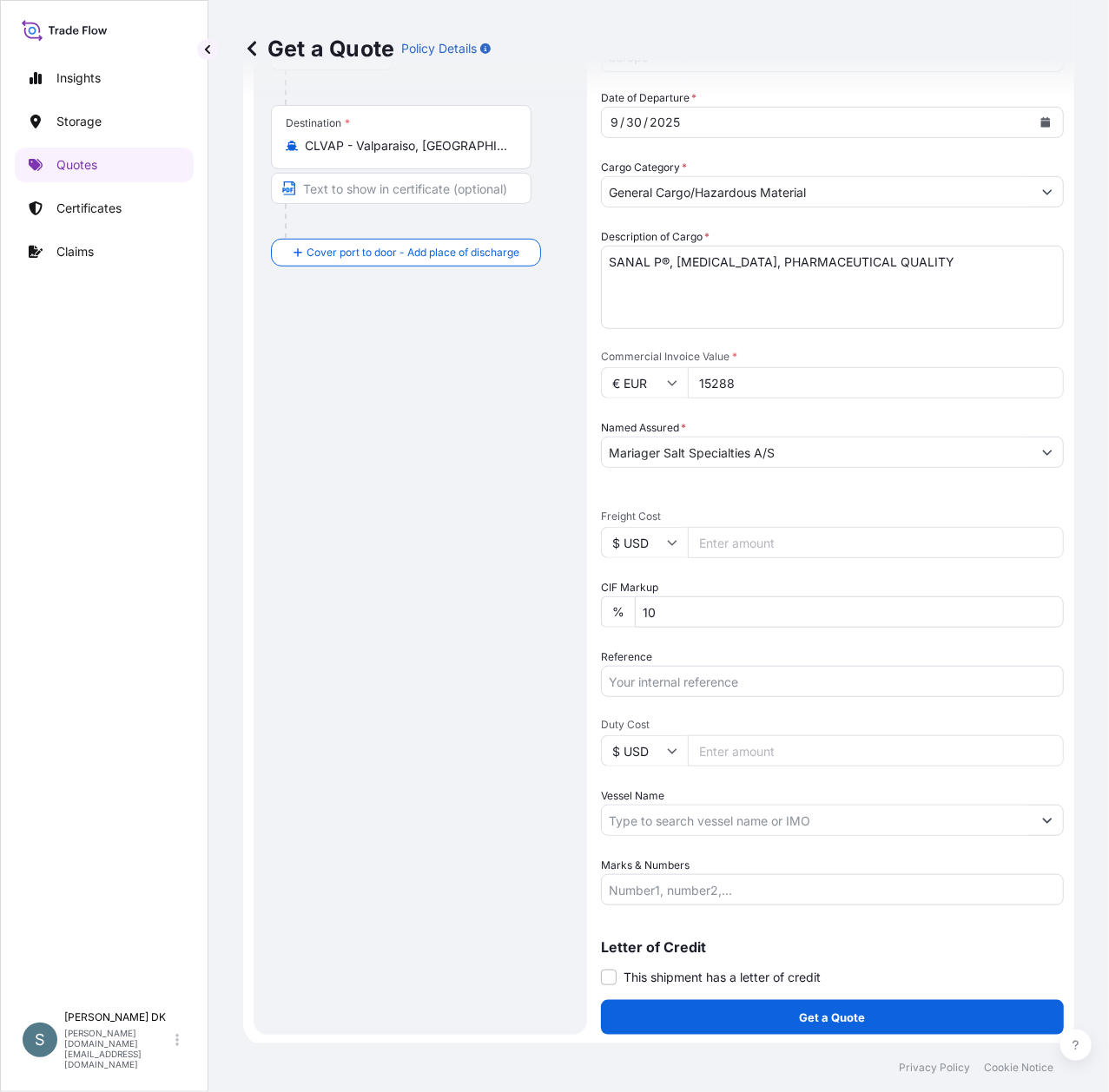
click at [634, 537] on input "$ USD" at bounding box center [644, 543] width 87 height 31
click at [633, 594] on div "€ EUR" at bounding box center [644, 588] width 73 height 33
type input "€ EUR"
click at [345, 628] on div "Route Details Reset Route Details Cover door to port - Add loading place Place …" at bounding box center [420, 401] width 299 height 1234
click at [733, 536] on input "Freight Cost" at bounding box center [876, 543] width 376 height 31
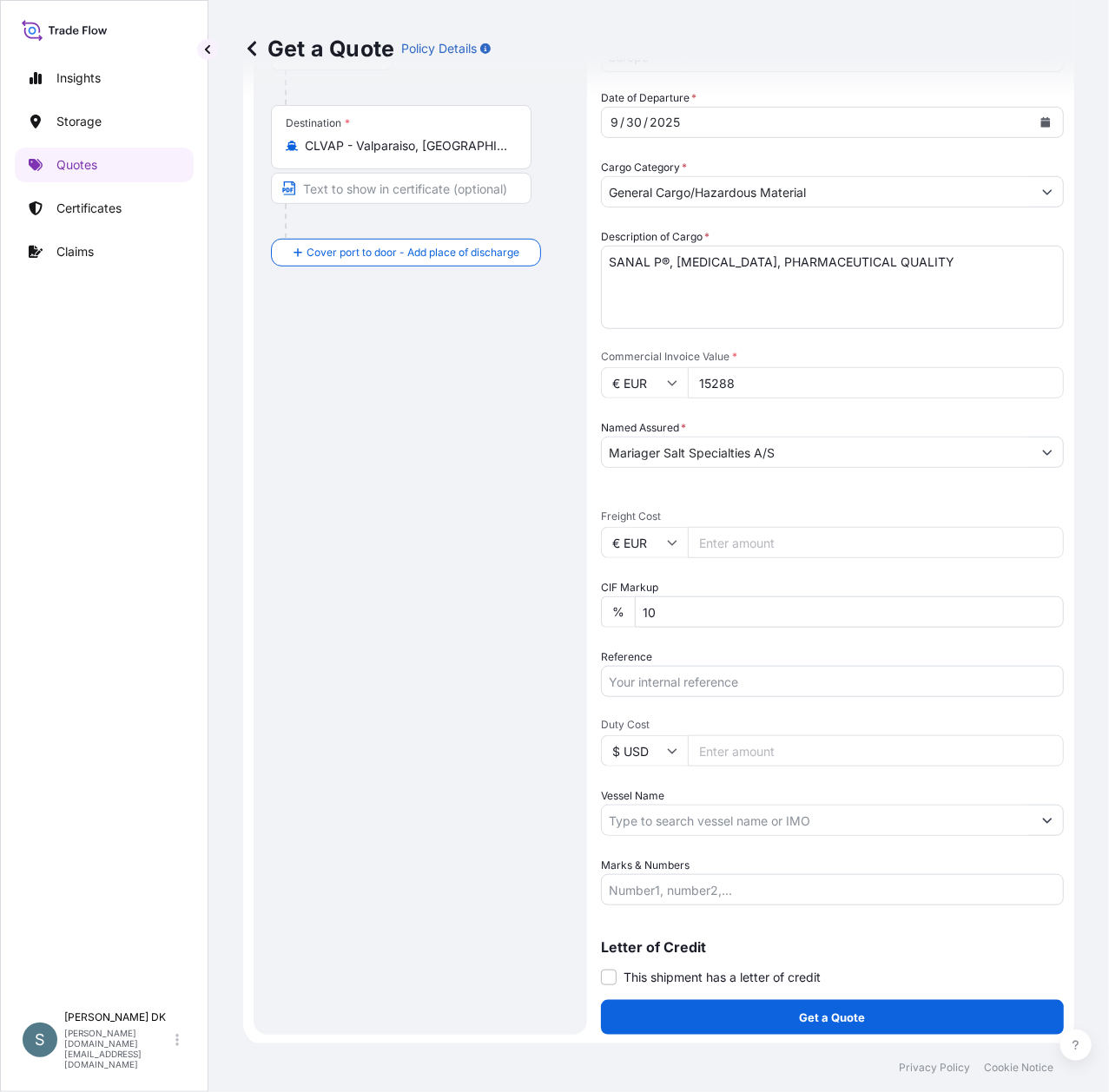
paste input "1254.41"
type input "1254.41"
click at [374, 577] on div "Route Details Reset Route Details Cover door to port - Add loading place Place …" at bounding box center [420, 401] width 299 height 1234
click at [695, 683] on input "Reference" at bounding box center [833, 682] width 463 height 31
paste input "DK1001020841"
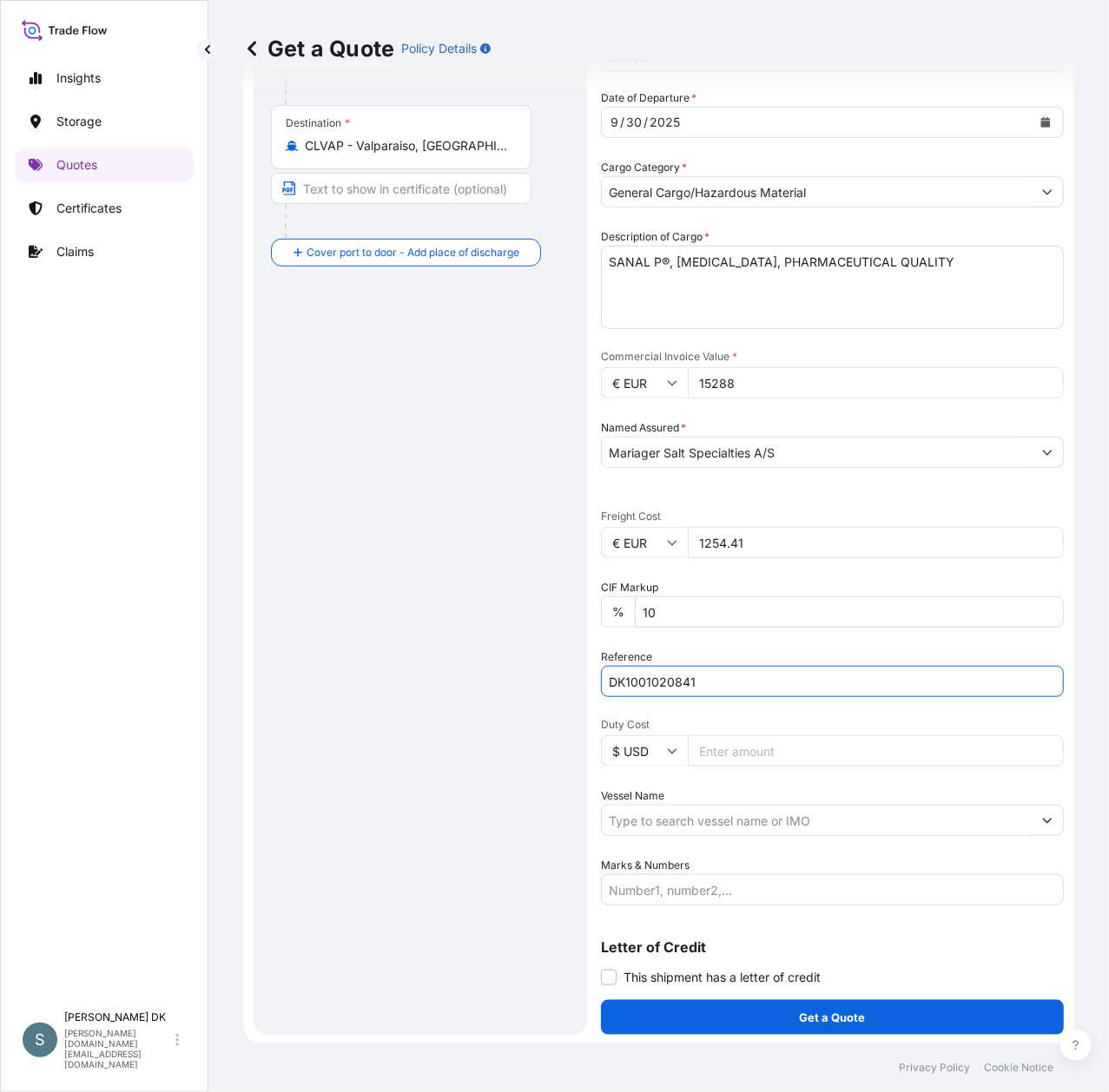
drag, startPoint x: 706, startPoint y: 682, endPoint x: 554, endPoint y: 670, distance: 152.5
click at [554, 670] on form "Route Details Reset Route Details Cover door to port - Add loading place Place …" at bounding box center [659, 401] width 831 height 1289
drag, startPoint x: 629, startPoint y: 676, endPoint x: 573, endPoint y: 679, distance: 56.1
click at [573, 679] on form "Route Details Reset Route Details Cover door to port - Add loading place Place …" at bounding box center [659, 401] width 831 height 1289
paste input "DK1001020841"
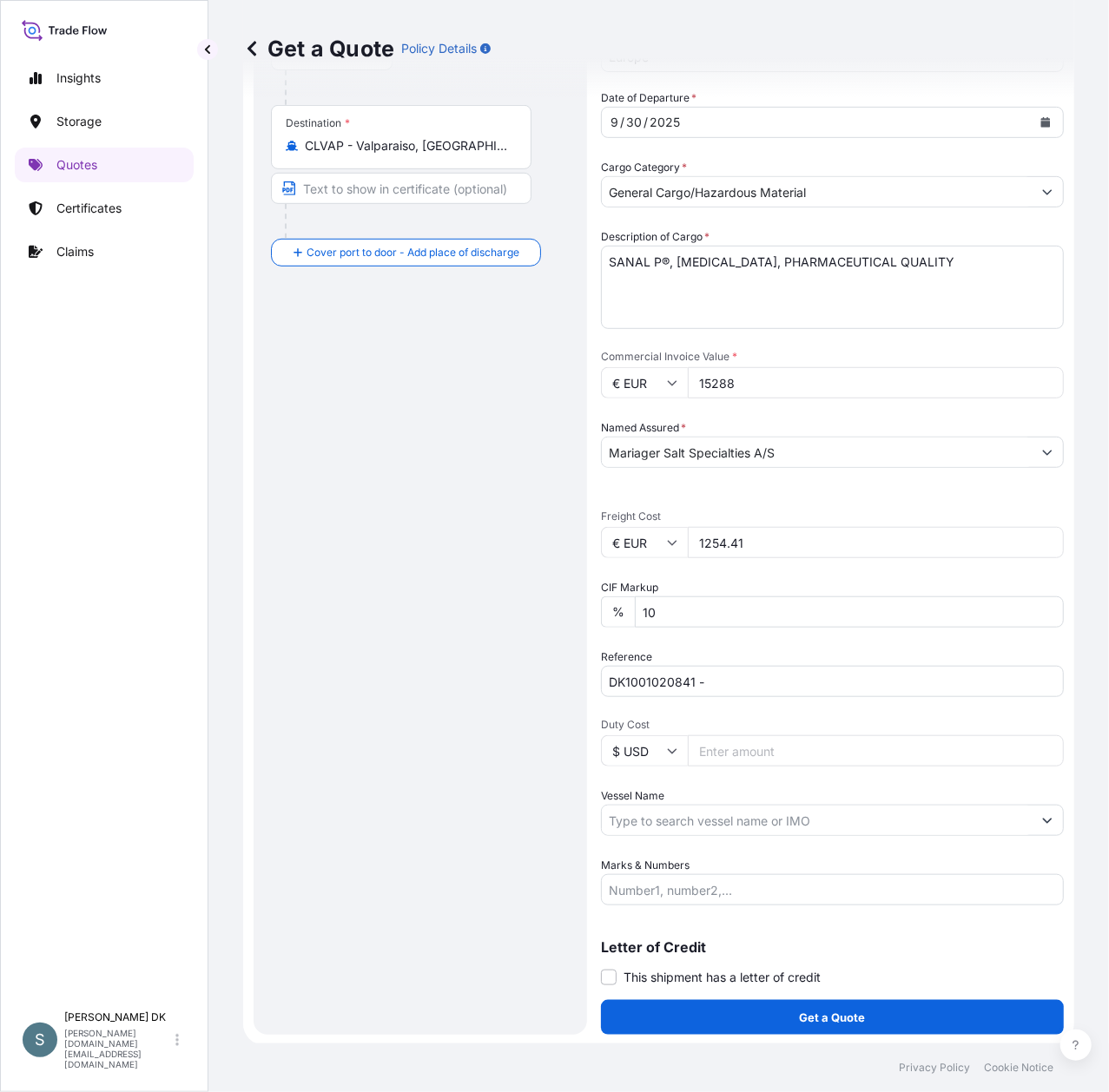
click at [741, 683] on input "DK1001020841 -" at bounding box center [833, 682] width 463 height 31
paste input "2570297"
type input "DK1001020841 - 2570297"
click at [340, 601] on div "Route Details Reset Route Details Cover door to port - Add loading place Place …" at bounding box center [420, 401] width 299 height 1234
click at [661, 816] on input "Vessel Name" at bounding box center [817, 821] width 430 height 31
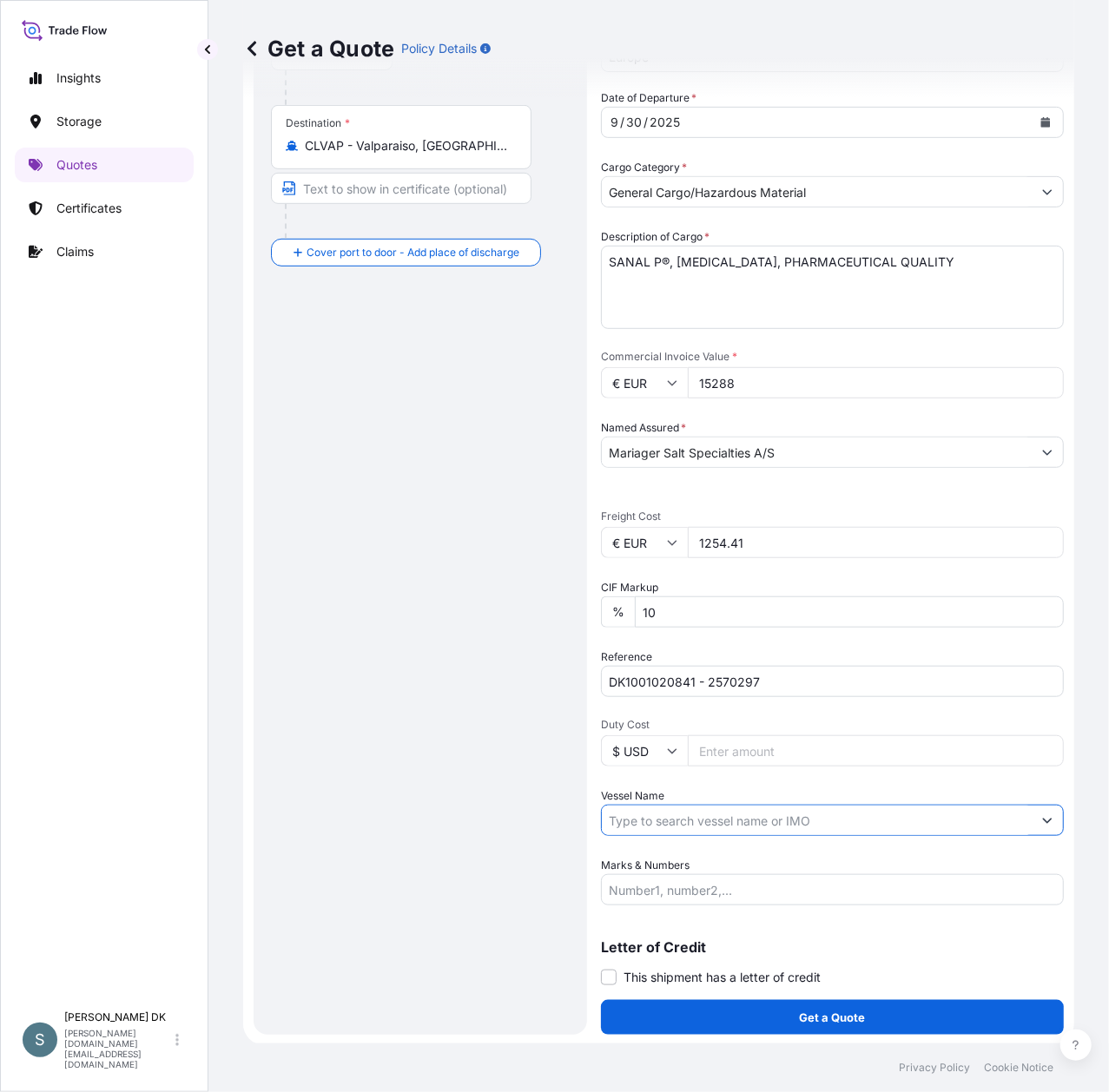
paste input "MUNICH MAERSK"
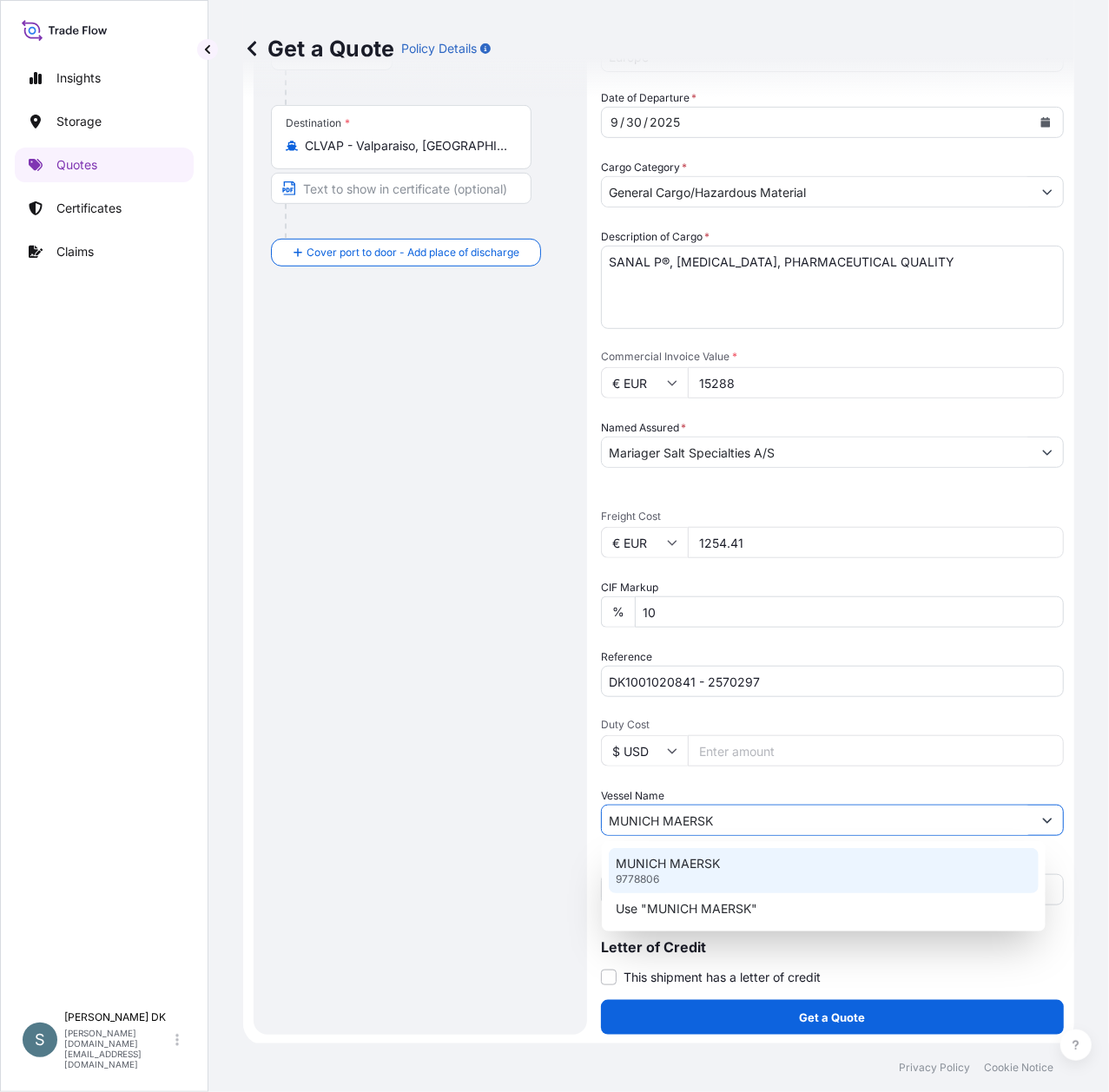
click at [737, 879] on div "MUNICH MAERSK 9778806" at bounding box center [824, 870] width 430 height 45
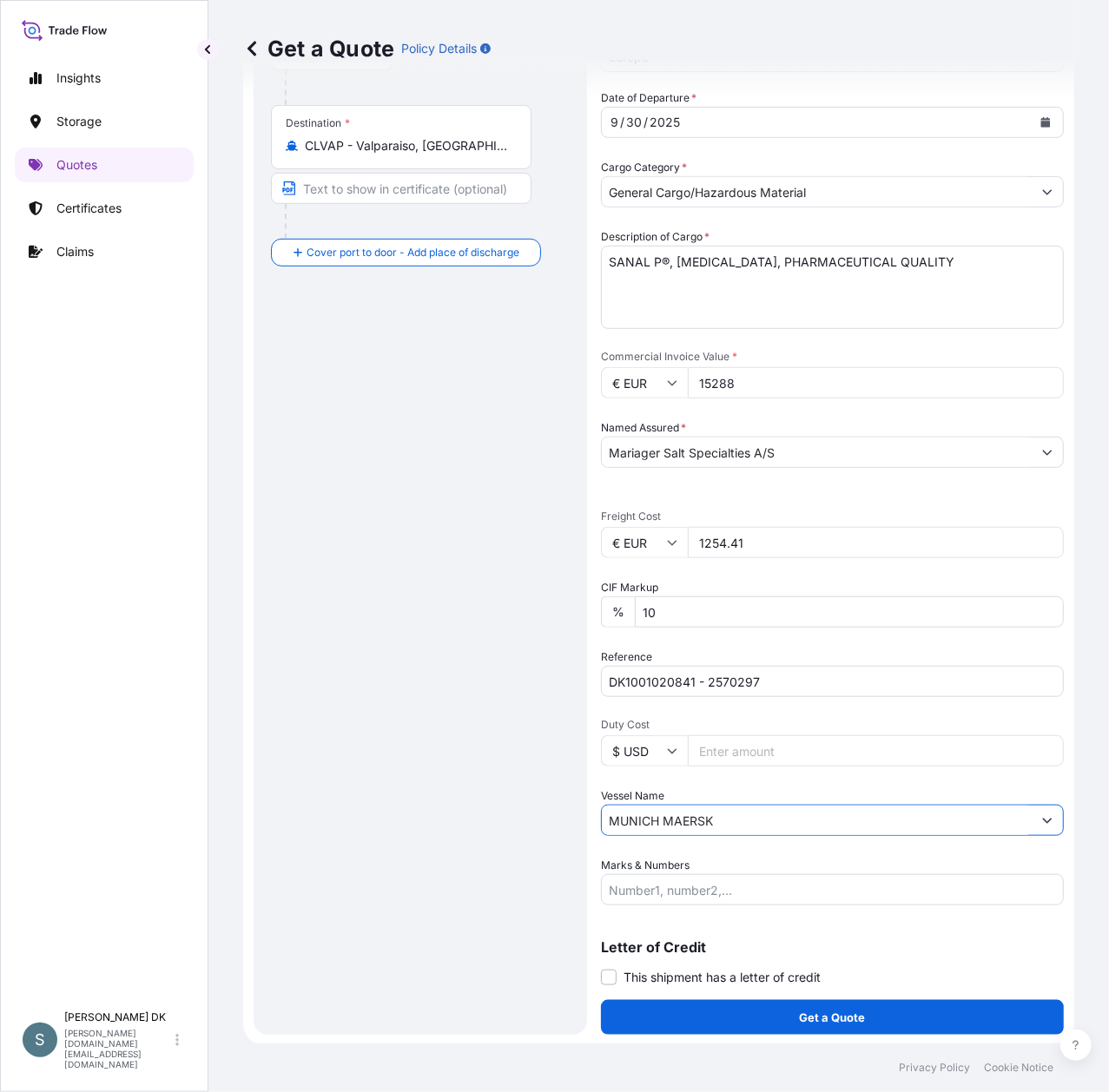
type input "MUNICH MAERSK"
click at [393, 749] on div "Route Details Reset Route Details Cover door to port - Add loading place Place …" at bounding box center [420, 401] width 299 height 1234
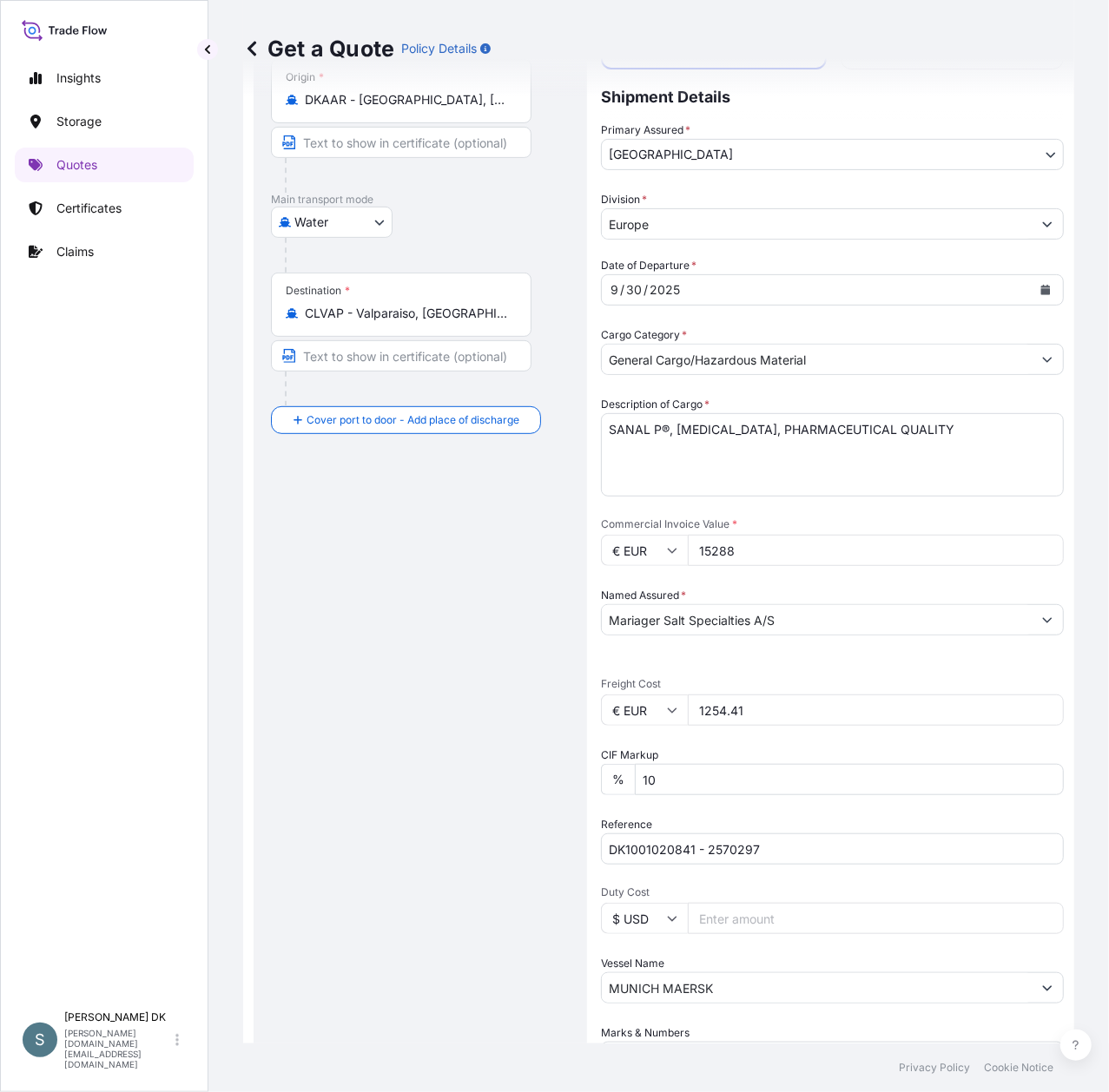
scroll to position [230, 0]
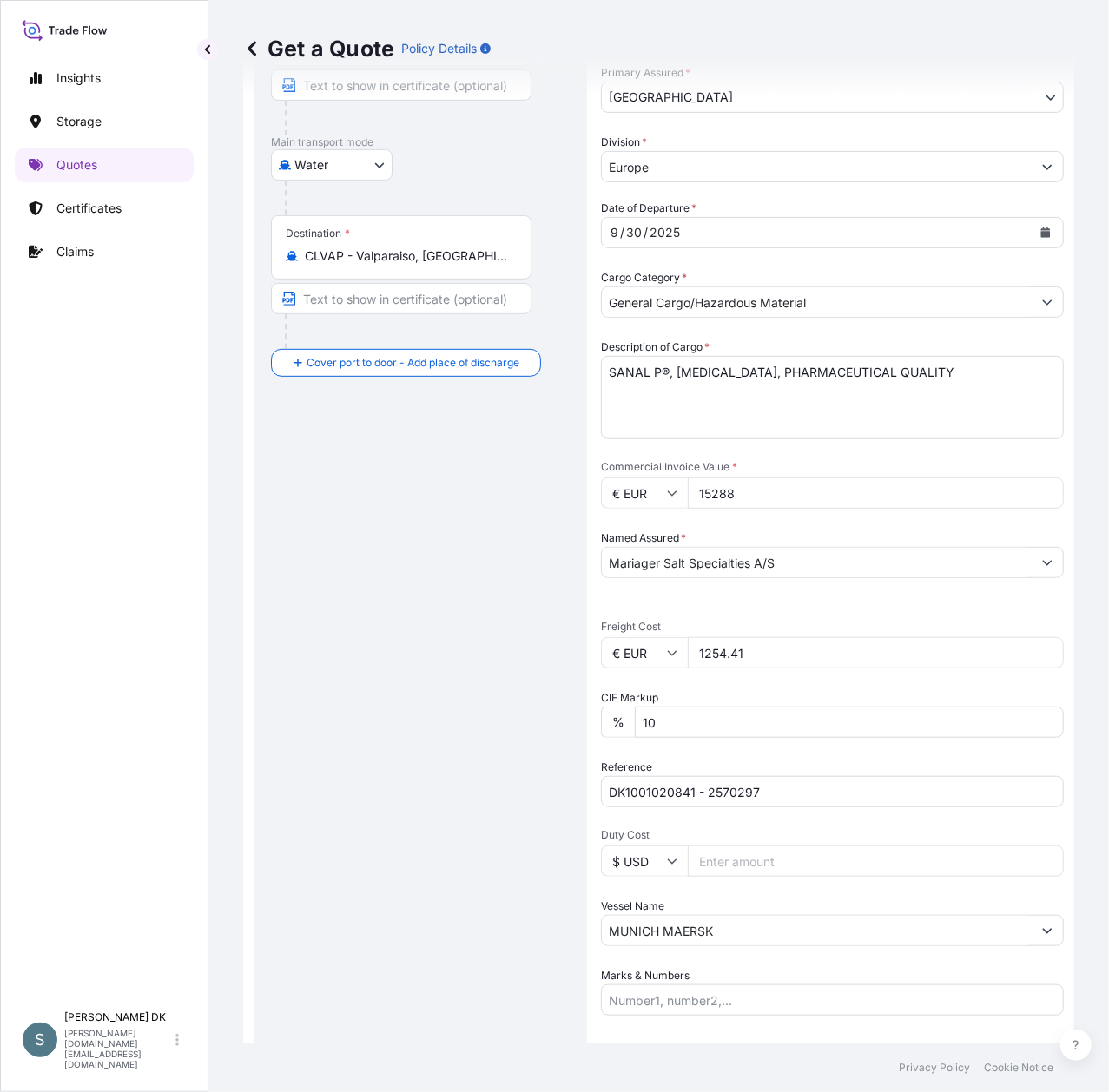
click at [403, 571] on div "Route Details Reset Route Details Cover door to port - Add loading place Place …" at bounding box center [420, 511] width 299 height 1234
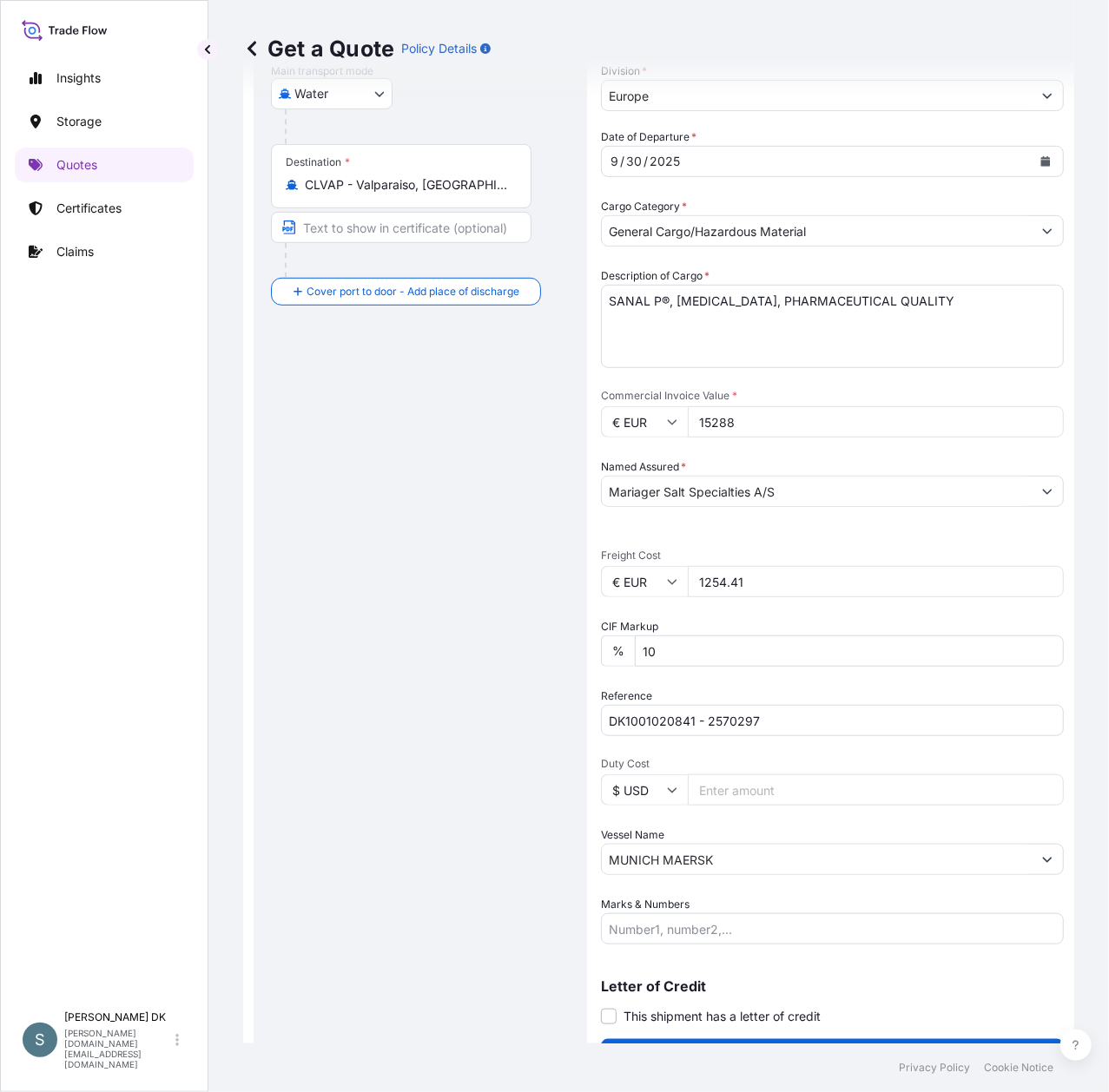
scroll to position [341, 0]
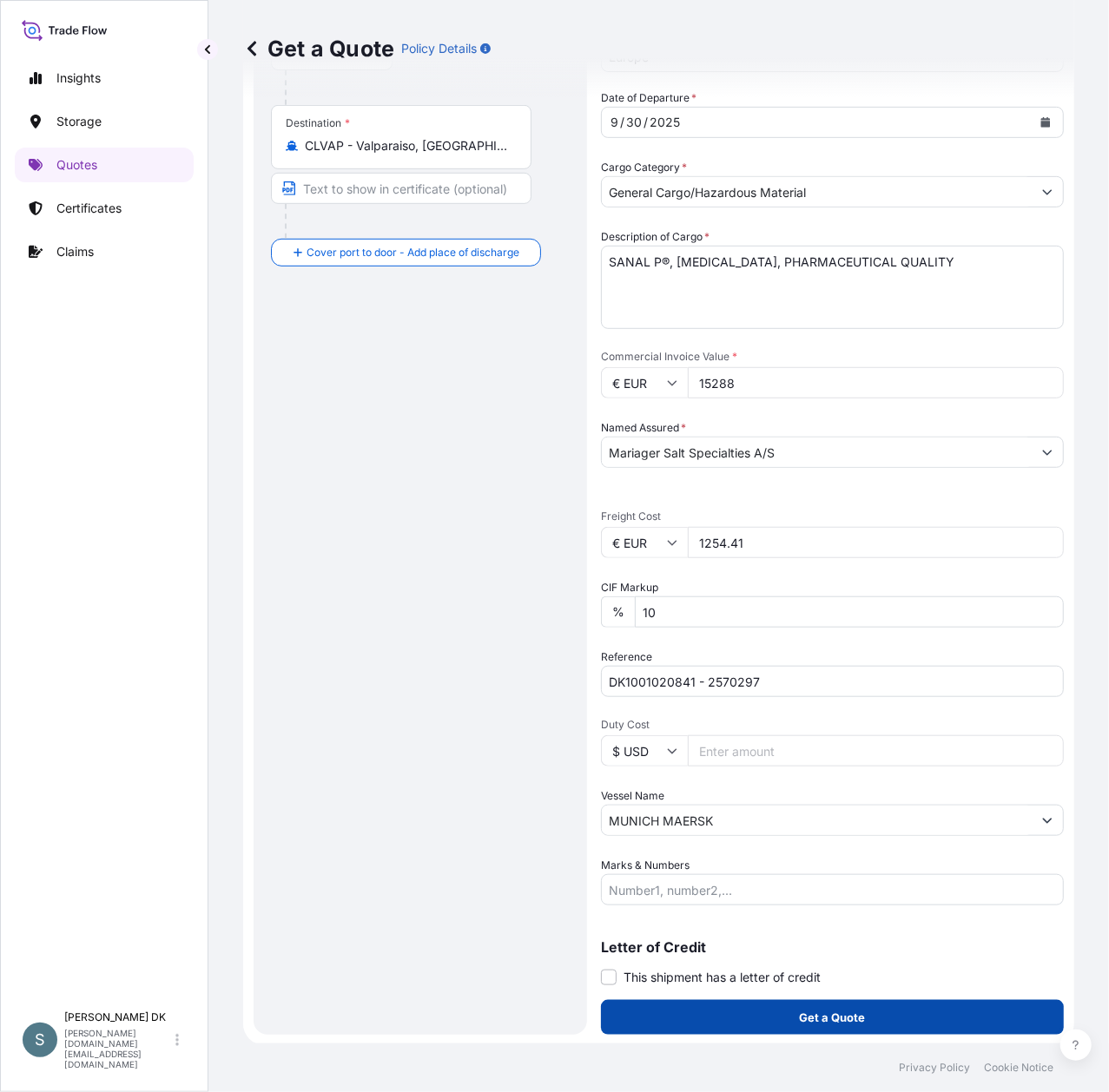
click at [847, 1019] on p "Get a Quote" at bounding box center [833, 1017] width 66 height 18
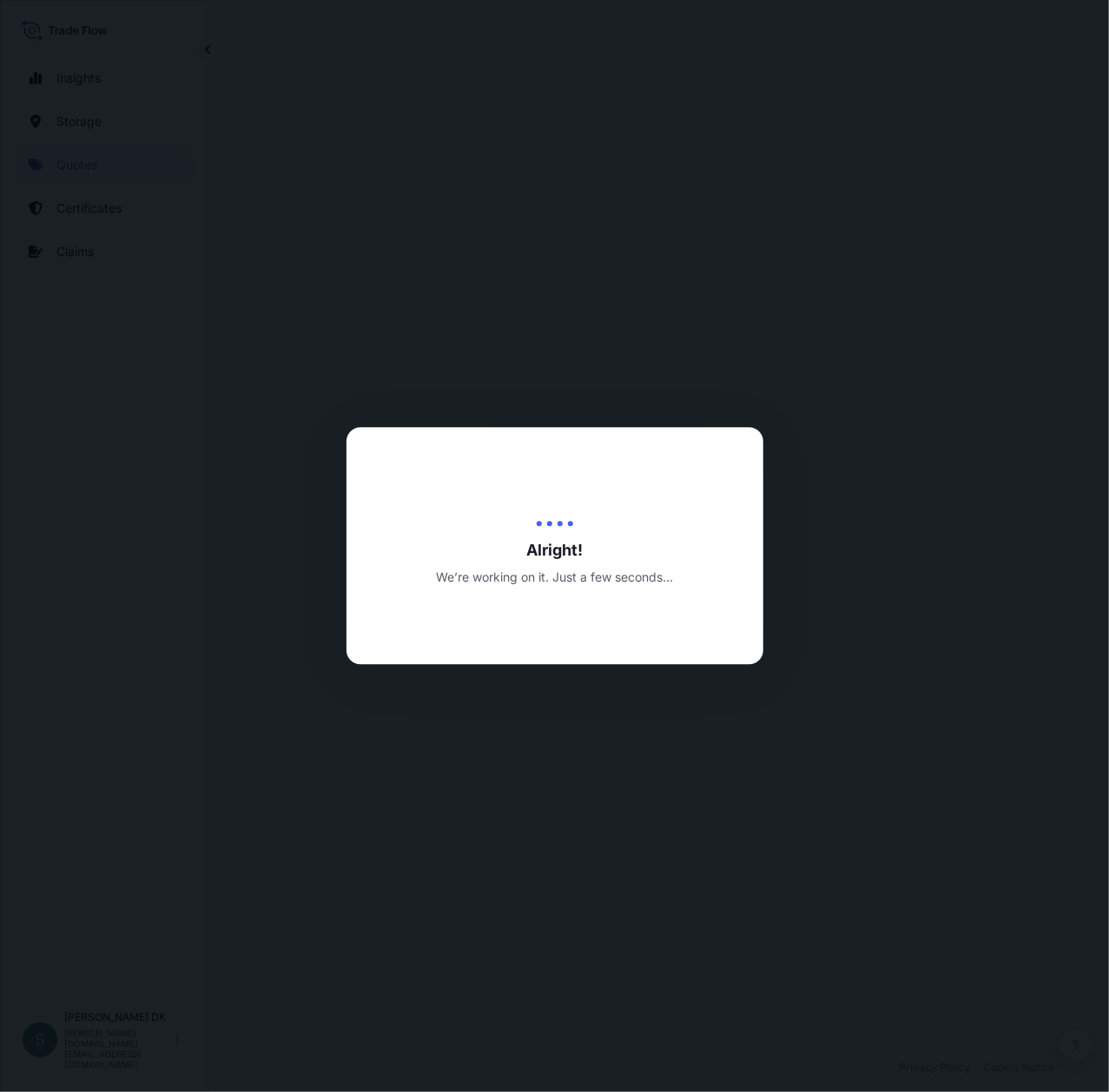
select select "Water"
select select "31589"
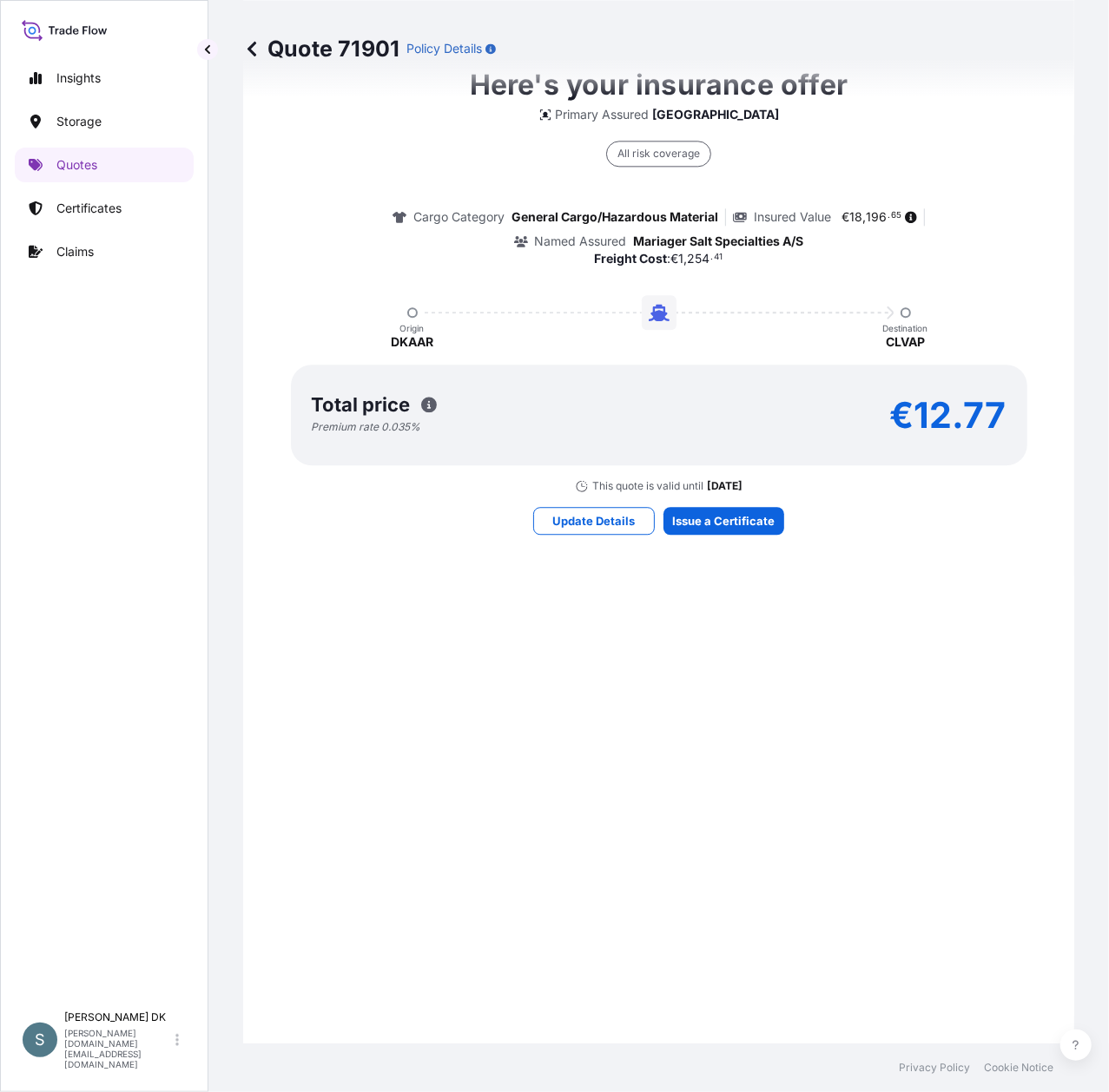
scroll to position [2011, 0]
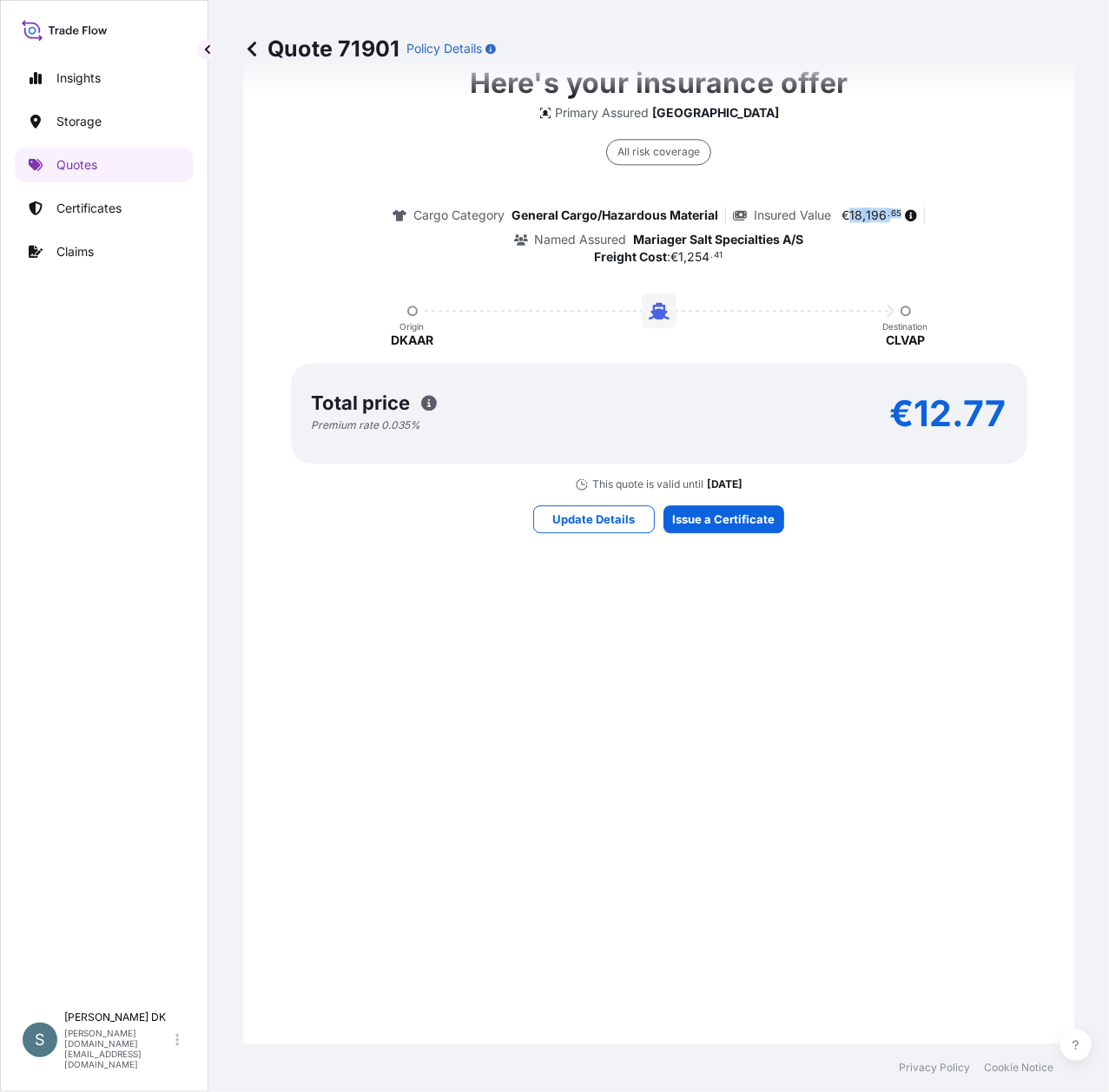
drag, startPoint x: 842, startPoint y: 210, endPoint x: 894, endPoint y: 216, distance: 52.3
click at [894, 216] on span "€ 18 , 196 . 65" at bounding box center [877, 215] width 79 height 12
copy span "18 , 196 . 65"
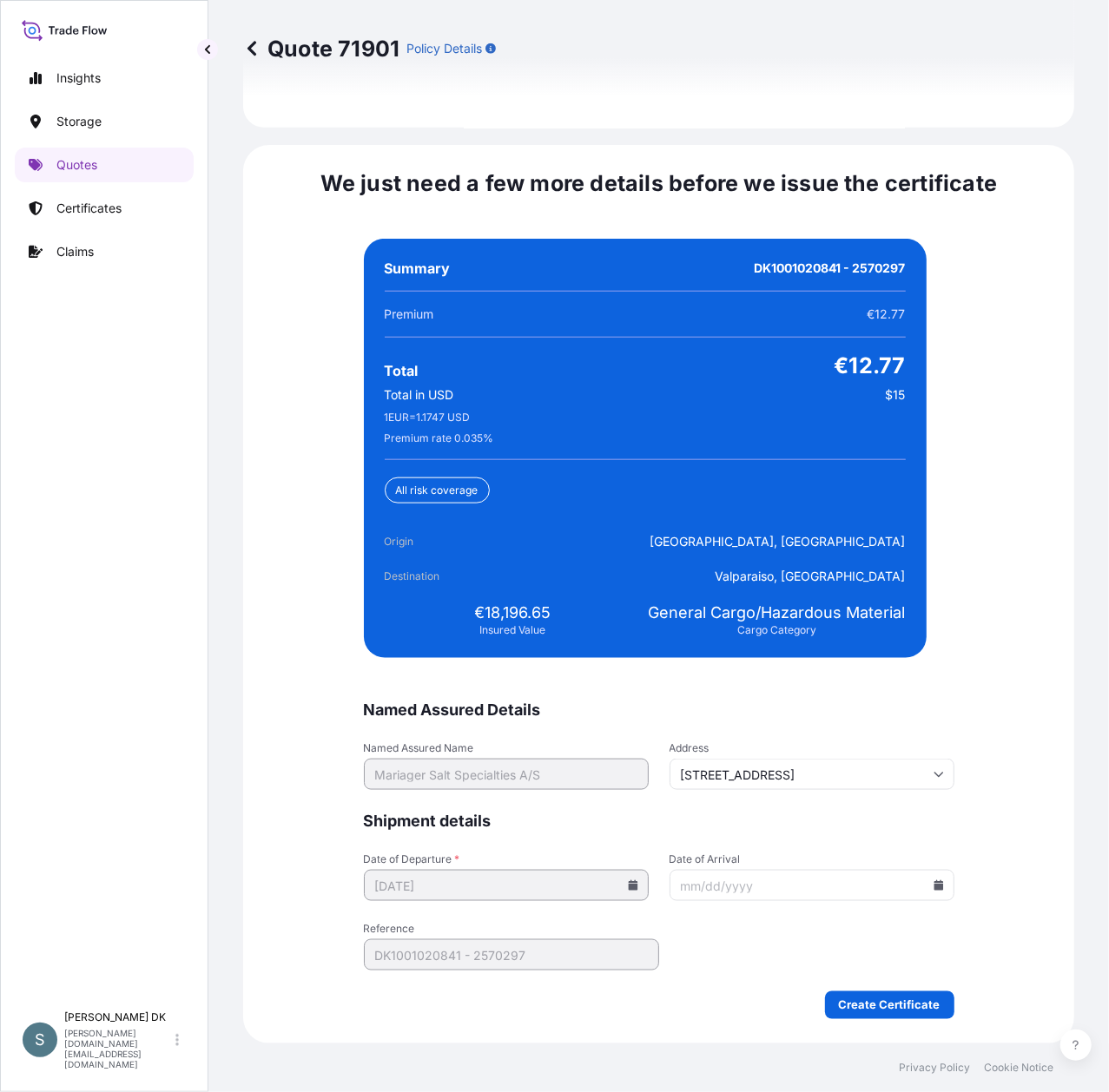
scroll to position [4001, 0]
drag, startPoint x: 481, startPoint y: 612, endPoint x: 543, endPoint y: 613, distance: 62.0
click at [543, 613] on span "€18,196.65" at bounding box center [513, 613] width 77 height 20
copy span "18,196.65"
click at [934, 887] on icon at bounding box center [939, 885] width 10 height 11
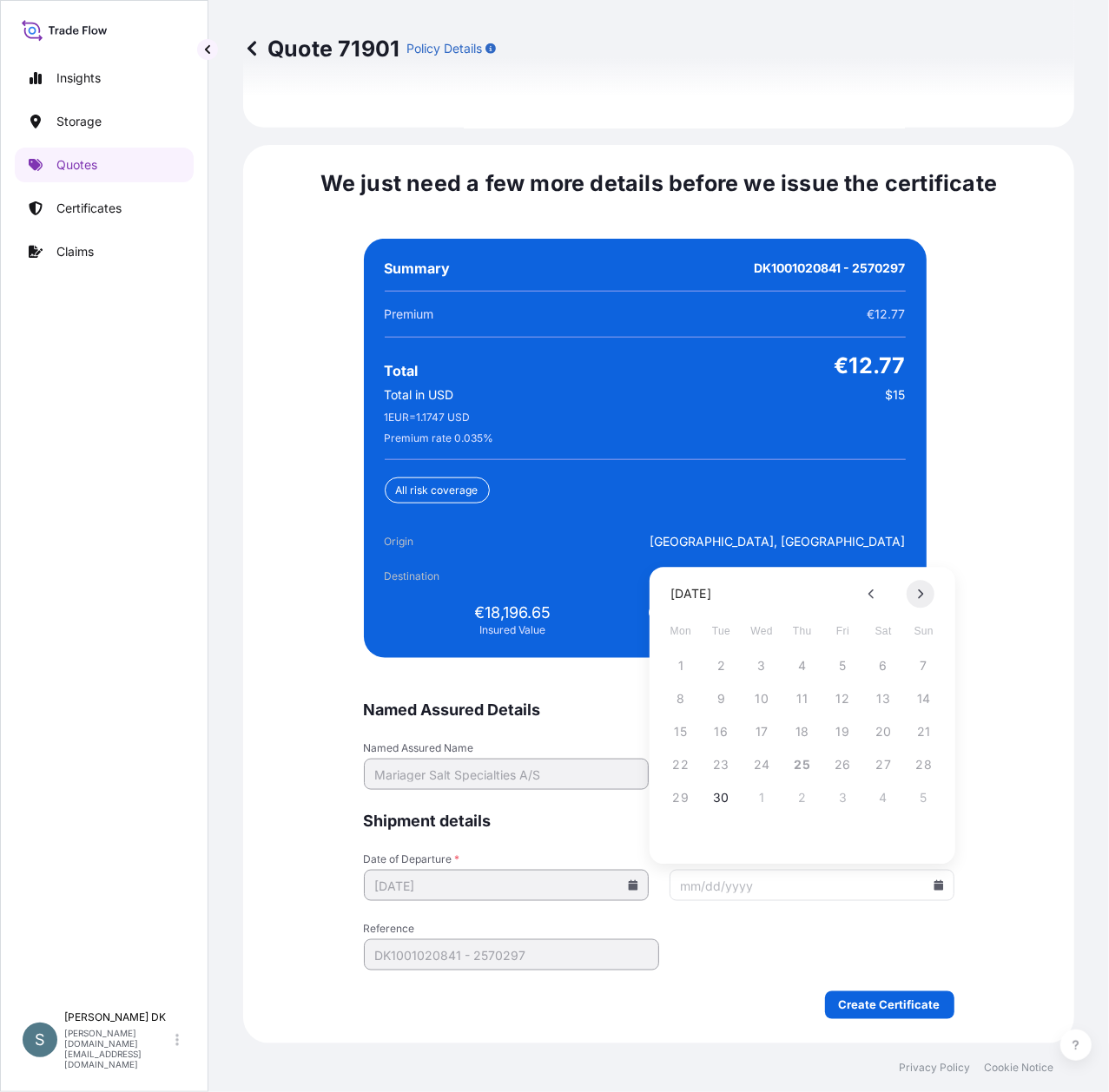
click at [919, 594] on icon at bounding box center [920, 593] width 7 height 11
click at [871, 594] on icon at bounding box center [871, 594] width 5 height 10
click at [762, 798] on button "26" at bounding box center [762, 797] width 28 height 28
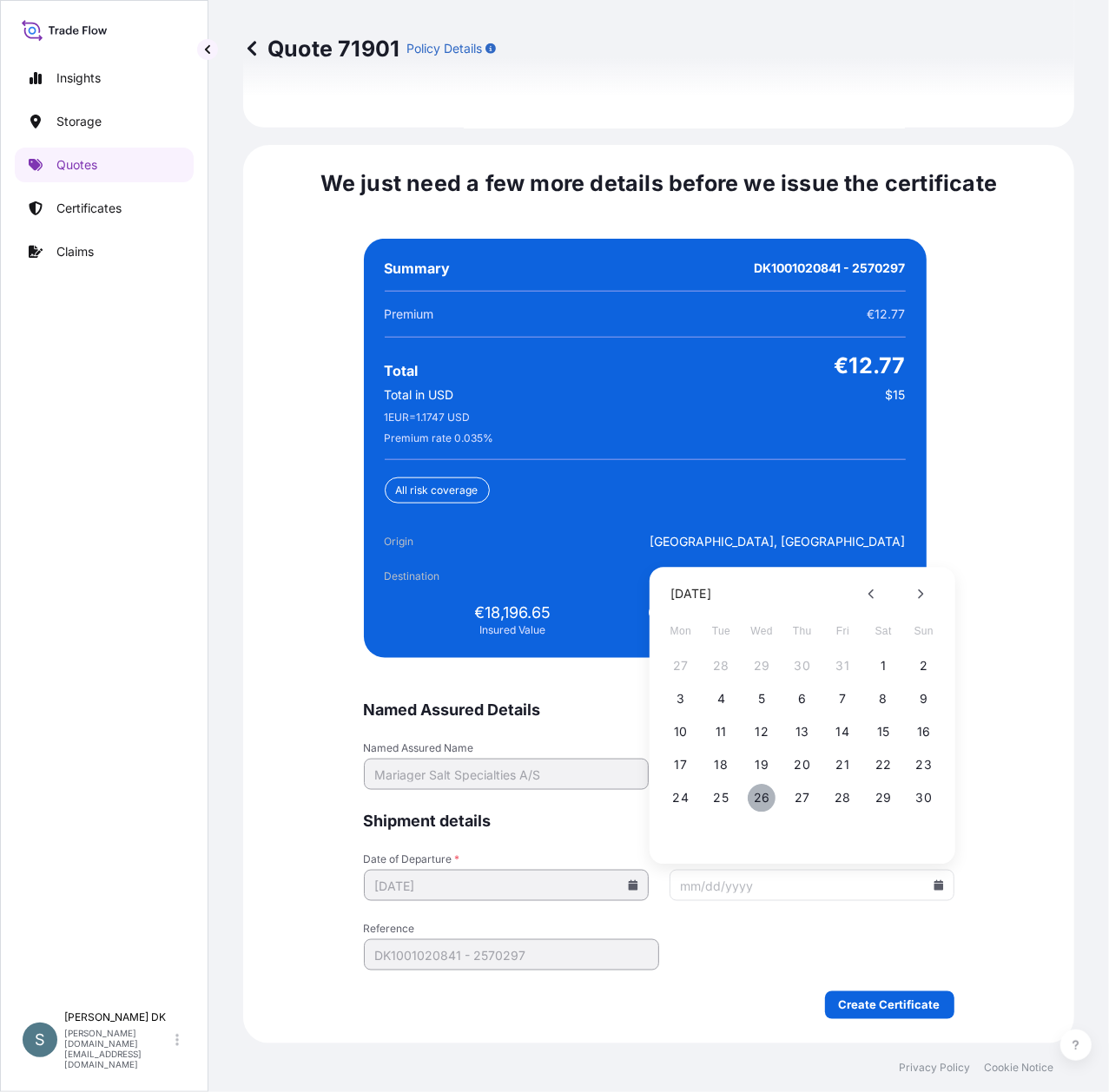
type input "[DATE]"
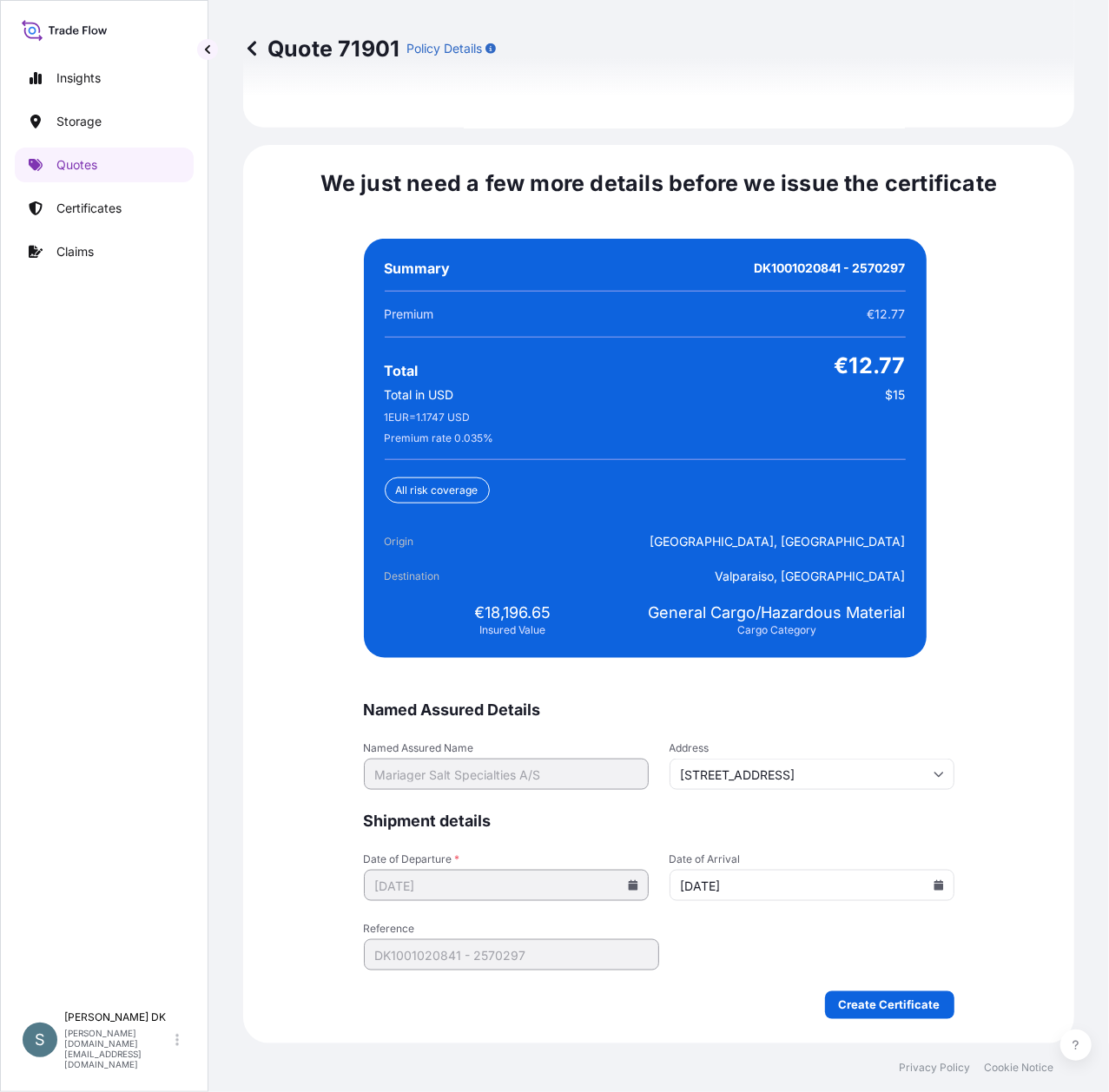
click at [987, 807] on div "We just need a few more details before we issue the certificate Named Assured D…" at bounding box center [659, 594] width 831 height 898
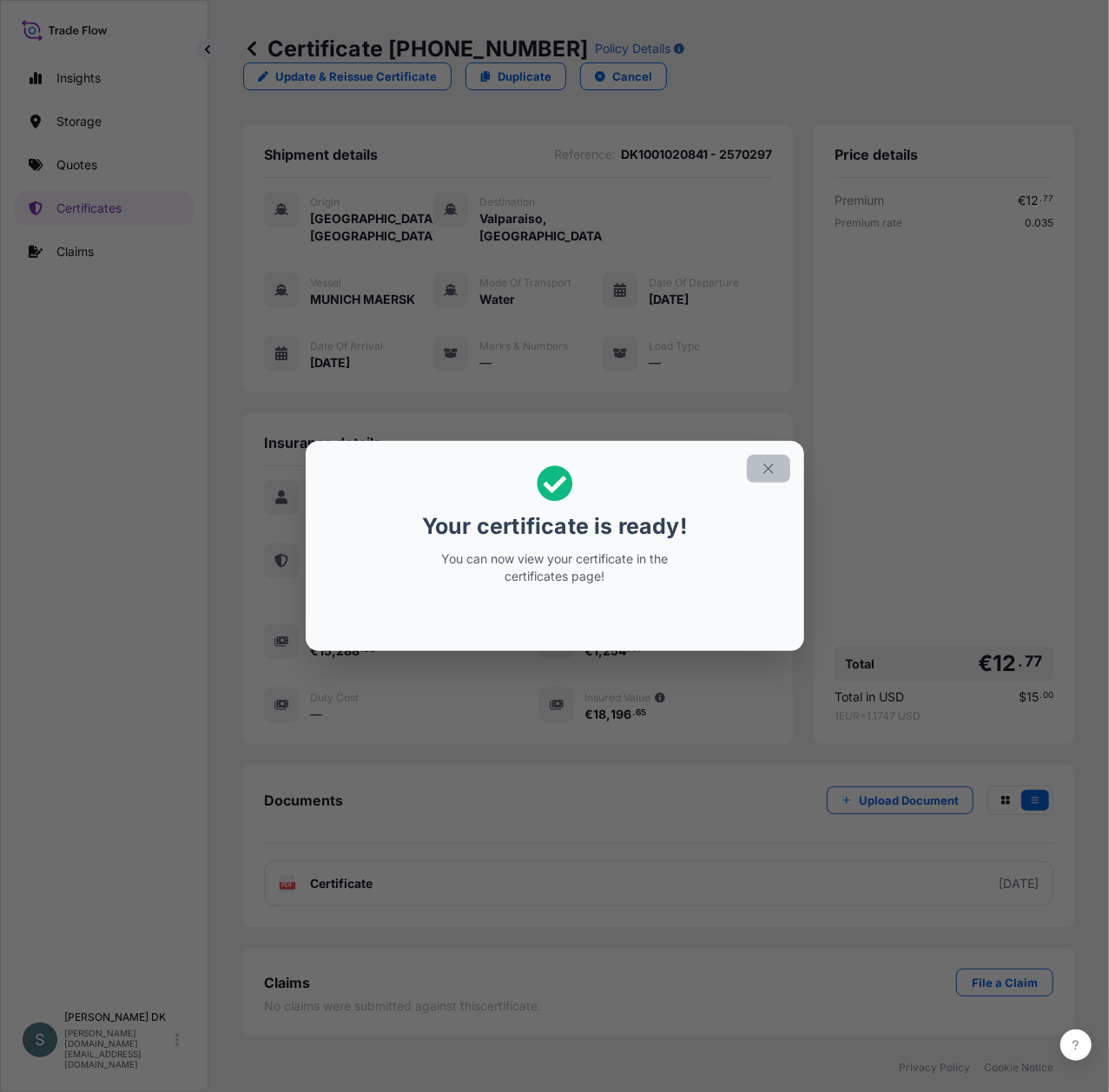
click at [769, 466] on icon "button" at bounding box center [769, 469] width 16 height 16
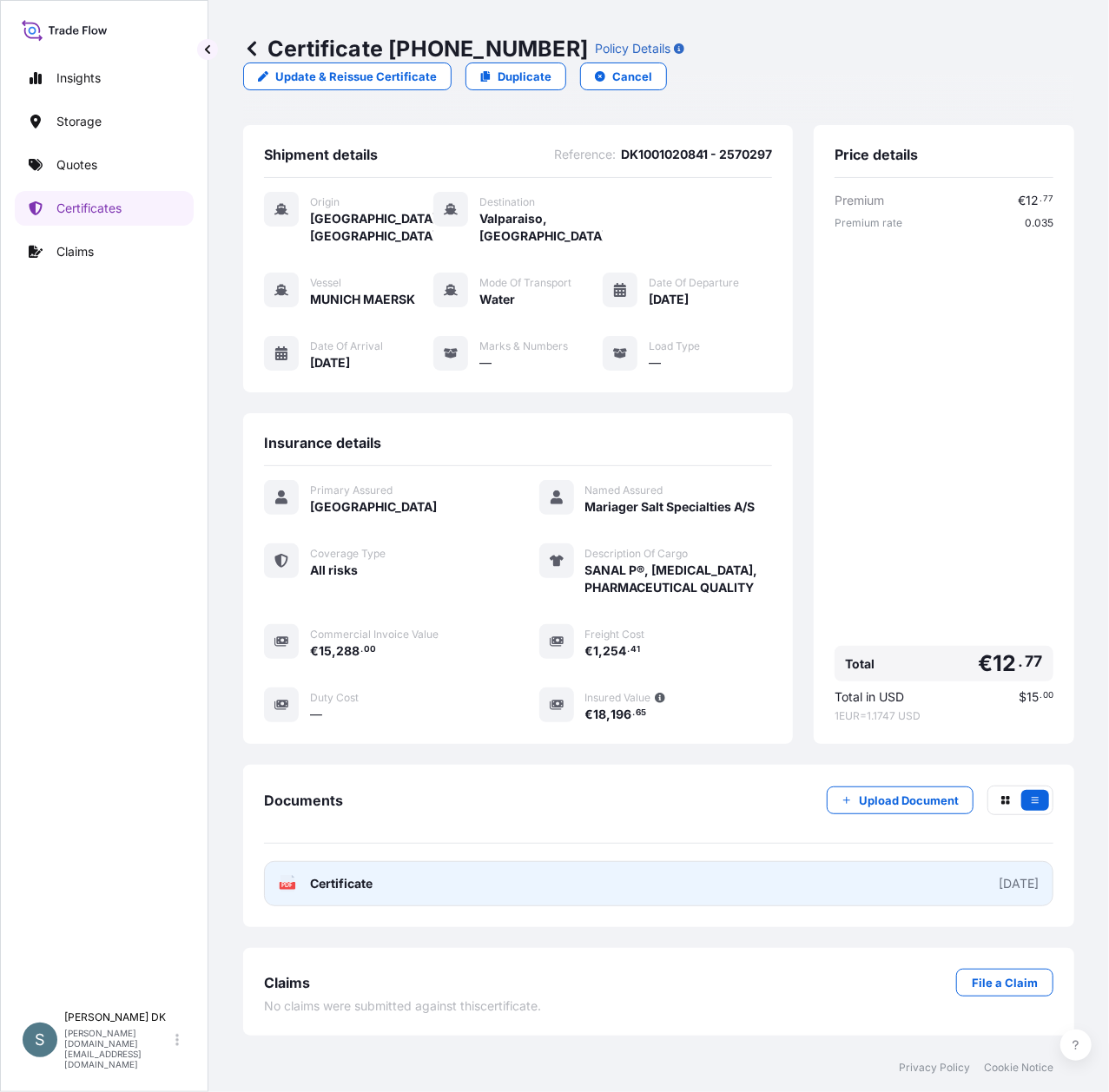
click at [779, 862] on link "PDF Certificate [DATE]" at bounding box center [659, 884] width 790 height 45
